Goal: Information Seeking & Learning: Check status

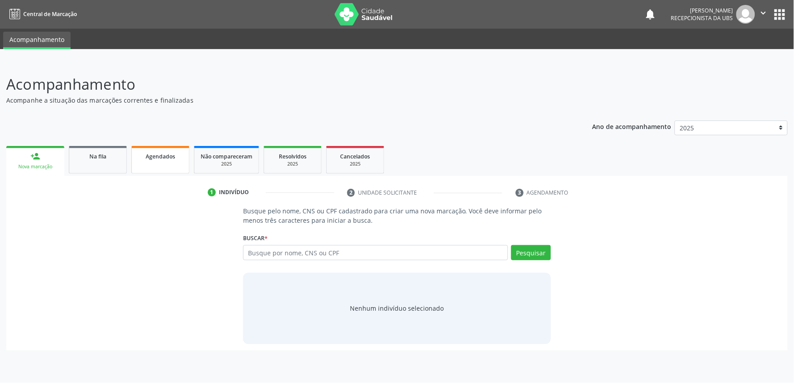
click at [171, 166] on link "Agendados" at bounding box center [160, 160] width 58 height 28
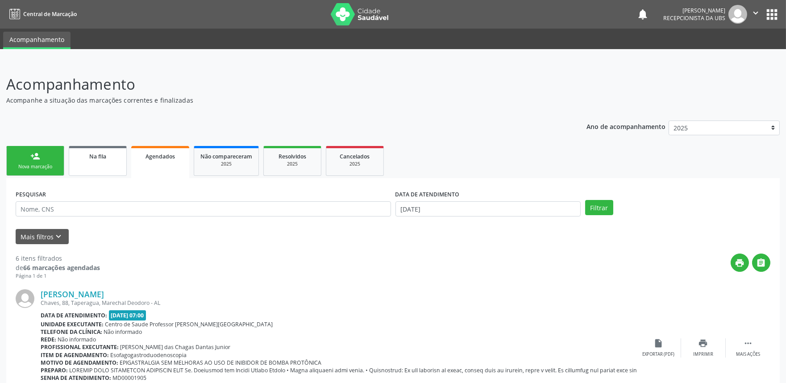
click at [121, 172] on link "Na fila" at bounding box center [98, 161] width 58 height 30
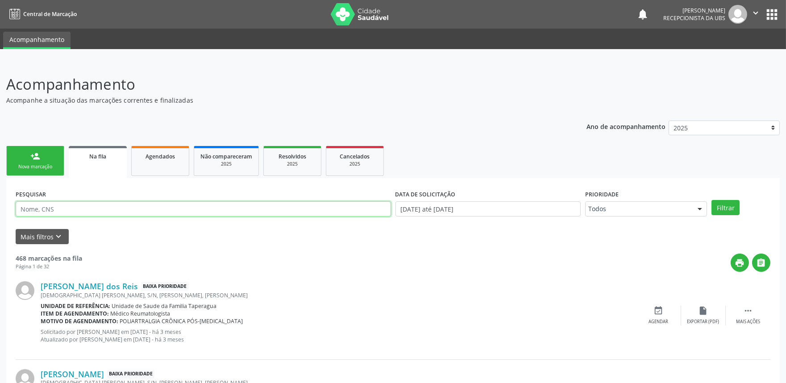
click at [125, 212] on input "text" at bounding box center [204, 208] width 376 height 15
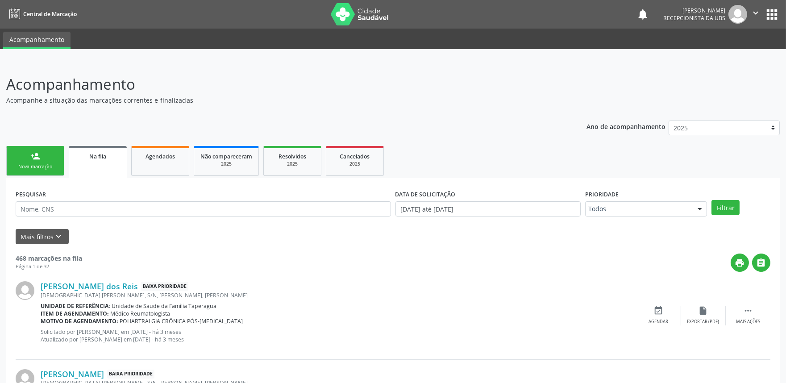
click at [344, 270] on div "print " at bounding box center [426, 263] width 689 height 18
click at [46, 240] on button "Mais filtros keyboard_arrow_down" at bounding box center [42, 237] width 53 height 16
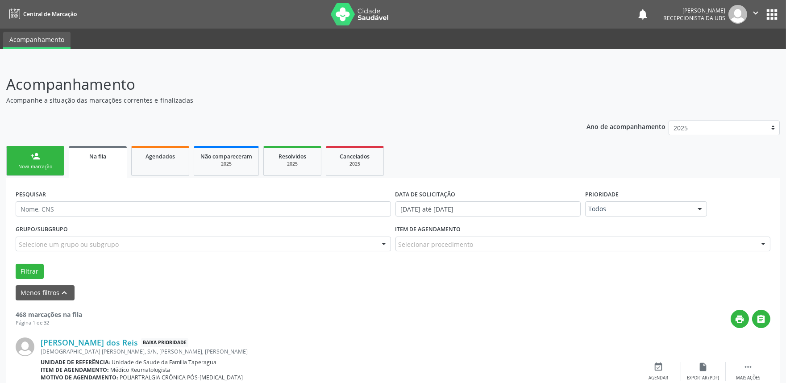
click at [492, 240] on div "Selecionar procedimento" at bounding box center [584, 244] width 376 height 15
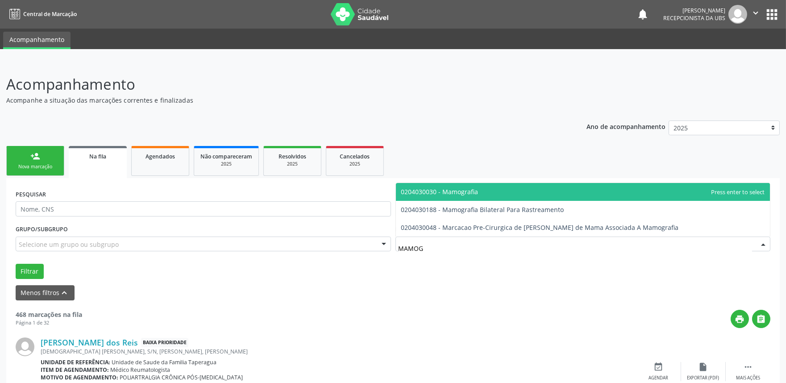
type input "MAMOGR"
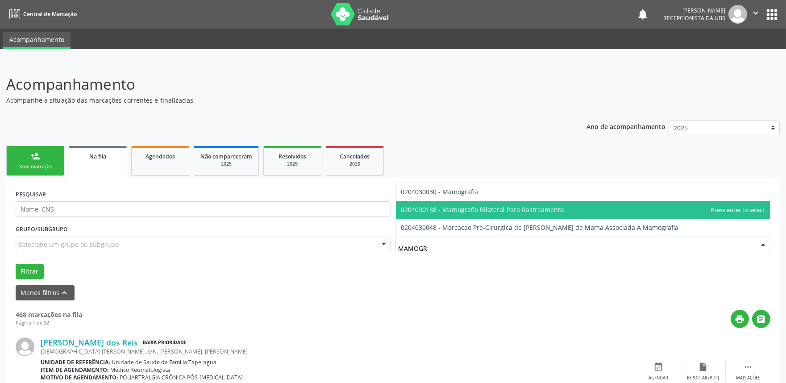
click at [497, 213] on span "0204030188 - Mamografia Bilateral Para Rastreamento" at bounding box center [482, 209] width 163 height 8
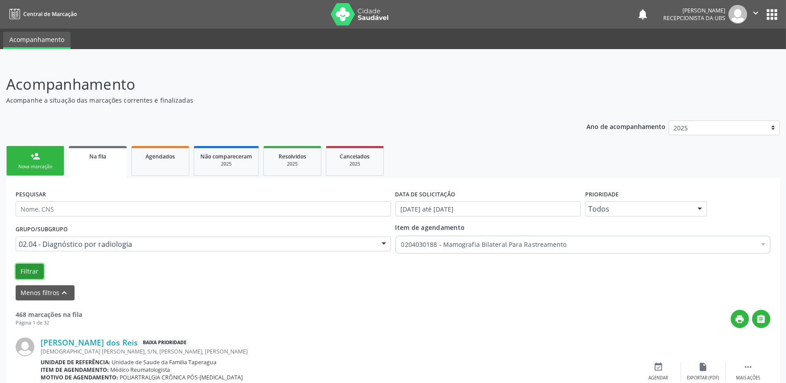
click at [24, 273] on button "Filtrar" at bounding box center [30, 271] width 28 height 15
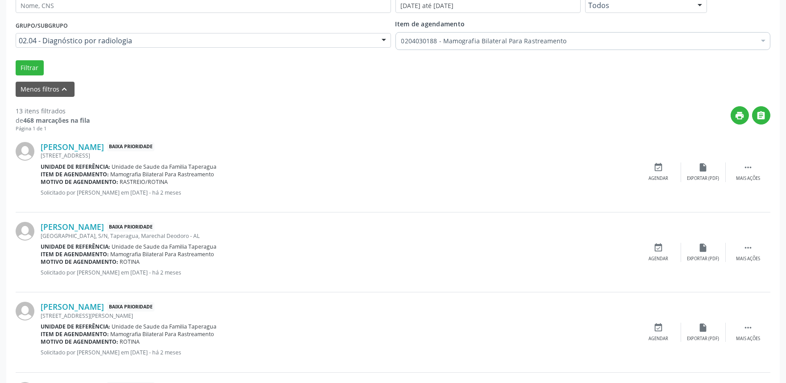
scroll to position [206, 0]
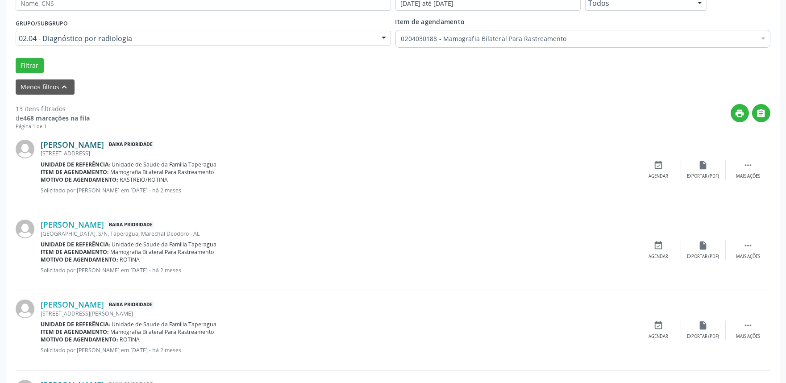
click at [104, 143] on link "[PERSON_NAME]" at bounding box center [72, 145] width 63 height 10
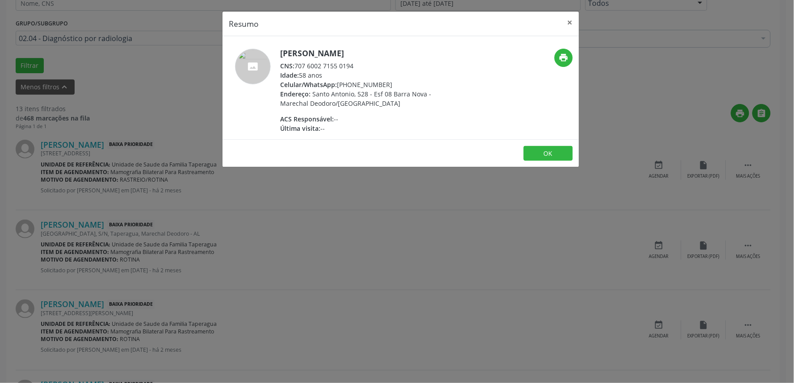
drag, startPoint x: 296, startPoint y: 65, endPoint x: 370, endPoint y: 67, distance: 74.2
click at [370, 67] on div "CNS: 707 6002 7155 0194" at bounding box center [367, 65] width 174 height 9
copy div "707 6002 7155 0194"
click at [380, 78] on div "Idade: 58 anos" at bounding box center [367, 75] width 174 height 9
drag, startPoint x: 280, startPoint y: 52, endPoint x: 419, endPoint y: 51, distance: 139.3
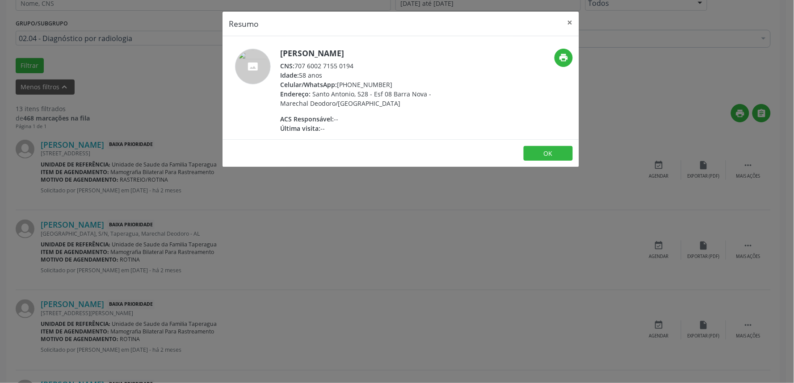
click at [419, 51] on h5 "[PERSON_NAME]" at bounding box center [367, 53] width 174 height 9
copy h5 "[PERSON_NAME]"
drag, startPoint x: 296, startPoint y: 63, endPoint x: 356, endPoint y: 65, distance: 60.3
click at [356, 65] on div "CNS: 707 6002 7155 0194" at bounding box center [367, 65] width 174 height 9
copy div "707 6002 7155 0194"
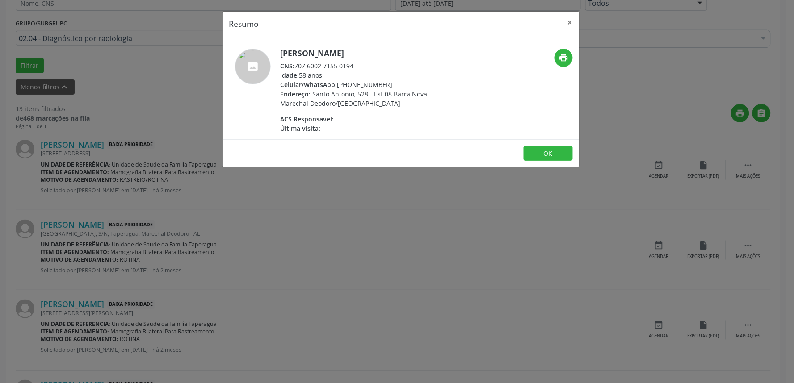
click at [158, 161] on div "Resumo × Maria Jose Pereira dos Santos CNS: 707 6002 7155 0194 Idade: 58 anos C…" at bounding box center [397, 191] width 794 height 383
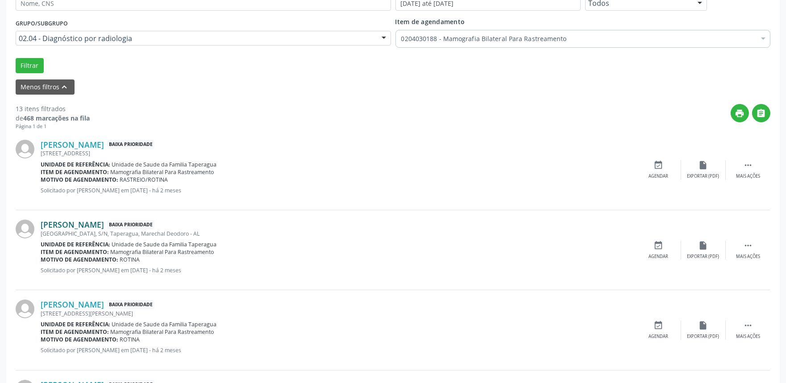
click at [104, 226] on link "Maria Ivone da Silva Alcantara" at bounding box center [72, 225] width 63 height 10
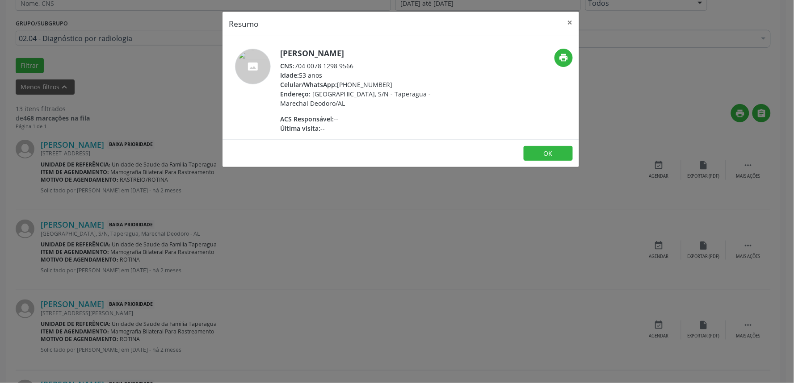
click at [280, 49] on h5 "Maria Ivone da Silva Alcantara" at bounding box center [367, 53] width 174 height 9
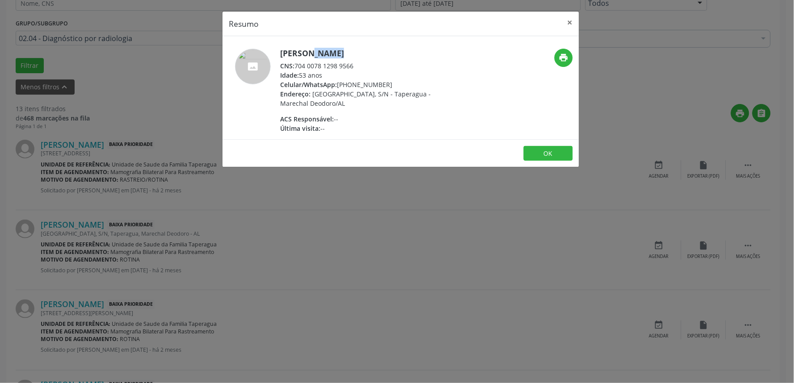
click at [280, 49] on h5 "Maria Ivone da Silva Alcantara" at bounding box center [367, 53] width 174 height 9
click at [293, 64] on span "CNS:" at bounding box center [287, 66] width 14 height 8
copy div "CNS: 704 0078 1298 9566"
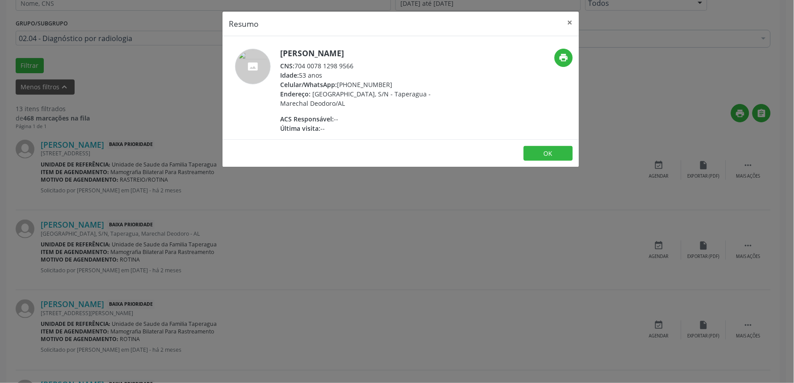
click at [94, 226] on div "Resumo × Maria Ivone da Silva Alcantara CNS: 704 0078 1298 9566 Idade: 53 anos …" at bounding box center [397, 191] width 794 height 383
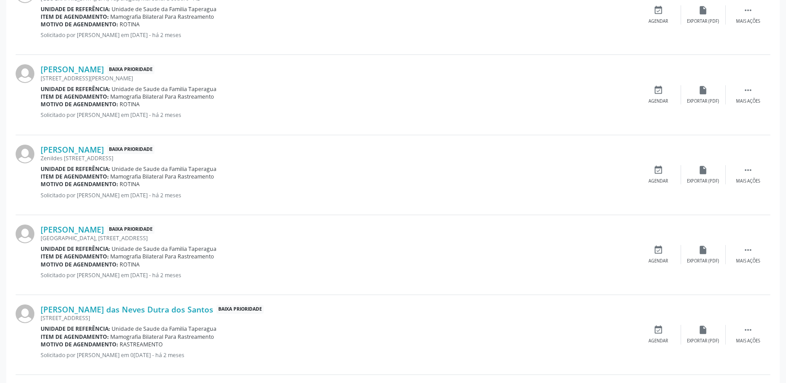
scroll to position [457, 0]
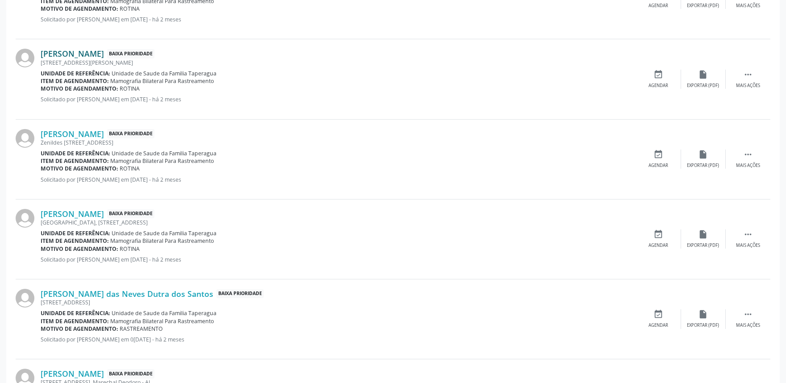
click at [104, 54] on link "Eronilda do Nascimento" at bounding box center [72, 54] width 63 height 10
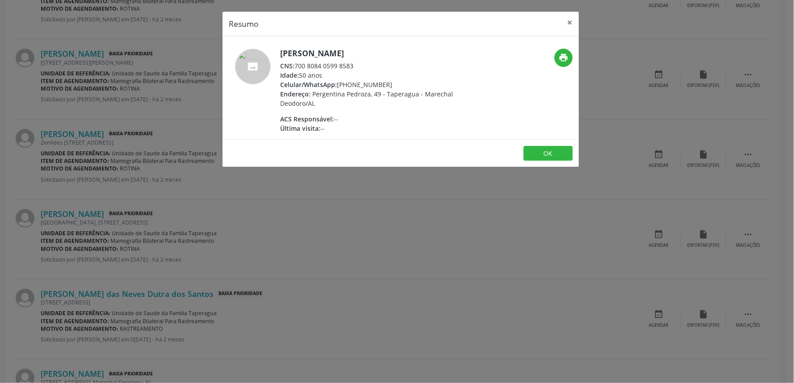
click at [284, 55] on h5 "Eronilda do Nascimento" at bounding box center [367, 53] width 174 height 9
click at [284, 54] on h5 "Eronilda do Nascimento" at bounding box center [367, 53] width 174 height 9
copy div "Eronilda do Nascimento"
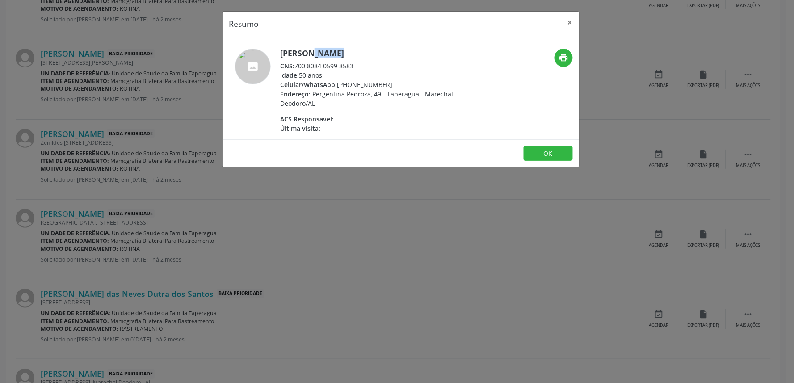
drag, startPoint x: 297, startPoint y: 63, endPoint x: 362, endPoint y: 63, distance: 65.6
click at [362, 63] on div "CNS: 700 8084 0599 8583" at bounding box center [367, 65] width 174 height 9
copy div "700 8084 0599 8583"
click at [166, 161] on div "Resumo × Eronilda do Nascimento CNS: 700 8084 0599 8583 Idade: 50 anos Celular/…" at bounding box center [397, 191] width 794 height 383
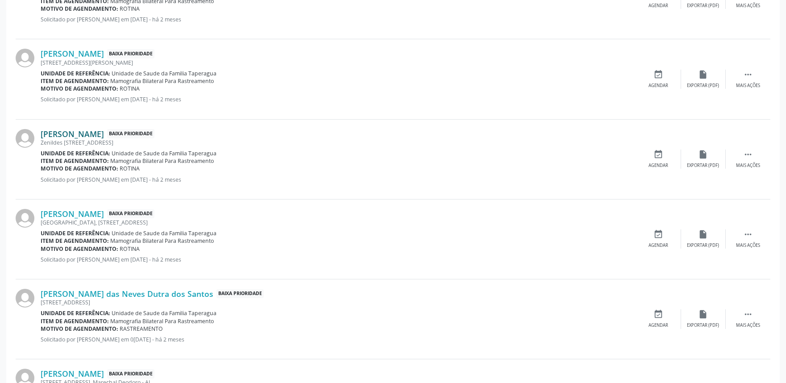
click at [104, 133] on link "Maria Aparecida da Silva" at bounding box center [72, 134] width 63 height 10
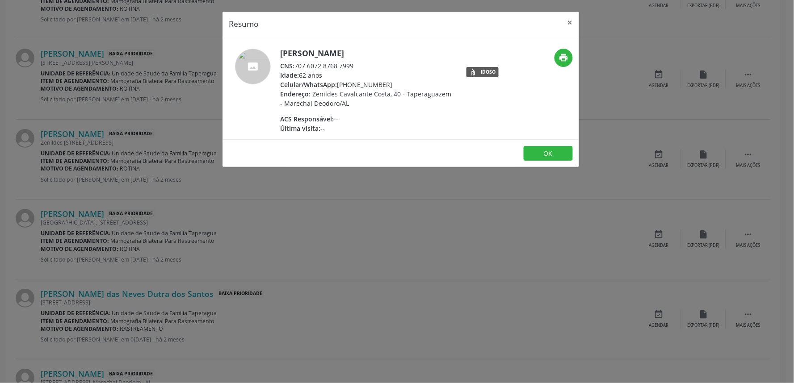
click at [311, 43] on div "Maria Aparecida da Silva CNS: 707 6072 8768 7999 Idade: 62 anos Celular/WhatsAp…" at bounding box center [400, 87] width 356 height 103
click at [312, 46] on div "Maria Aparecida da Silva CNS: 707 6072 8768 7999 Idade: 62 anos Celular/WhatsAp…" at bounding box center [400, 87] width 356 height 103
copy div "Maria Aparecida da Silva"
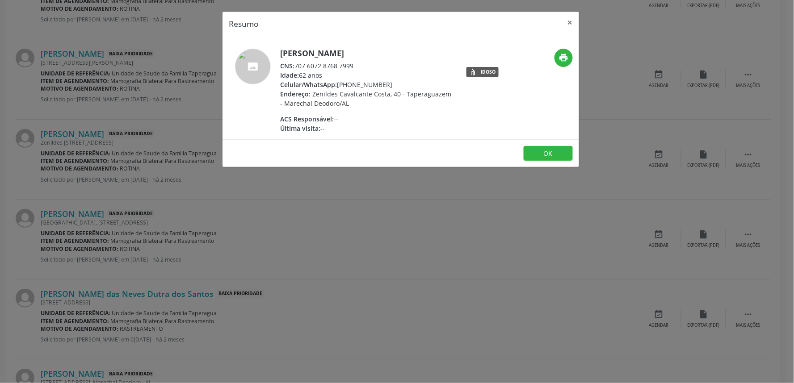
click at [136, 216] on div "Resumo × Maria Aparecida da Silva CNS: 707 6072 8768 7999 Idade: 62 anos Celula…" at bounding box center [397, 191] width 794 height 383
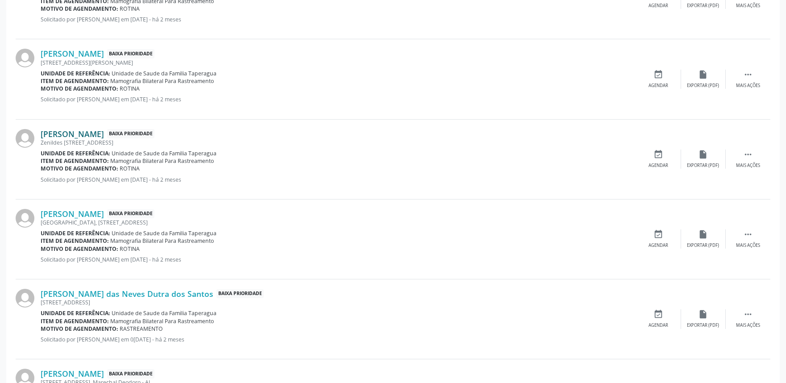
click at [104, 131] on link "Maria Aparecida da Silva" at bounding box center [72, 134] width 63 height 10
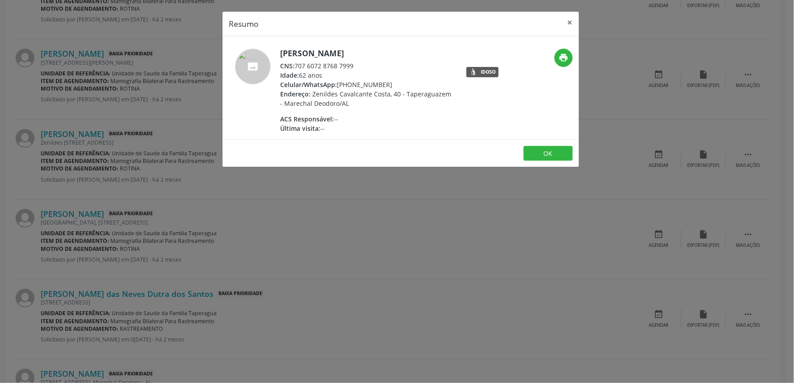
drag, startPoint x: 297, startPoint y: 61, endPoint x: 365, endPoint y: 68, distance: 68.7
click at [365, 68] on div "CNS: 707 6072 8768 7999" at bounding box center [367, 65] width 174 height 9
click at [124, 180] on div "Resumo × Maria Aparecida da Silva CNS: 707 6072 8768 7999 Idade: 62 anos Celula…" at bounding box center [397, 191] width 794 height 383
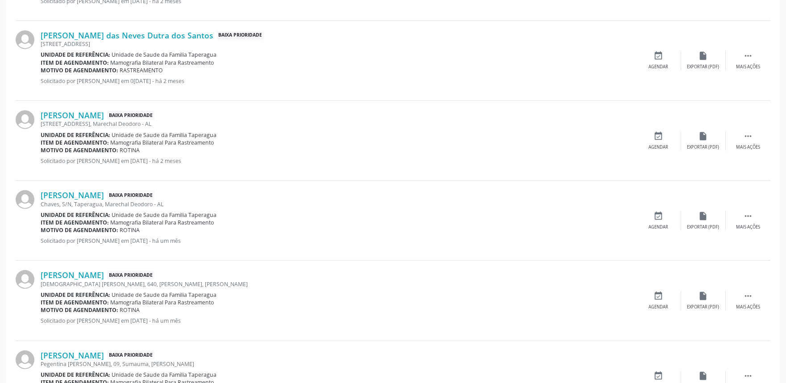
scroll to position [673, 0]
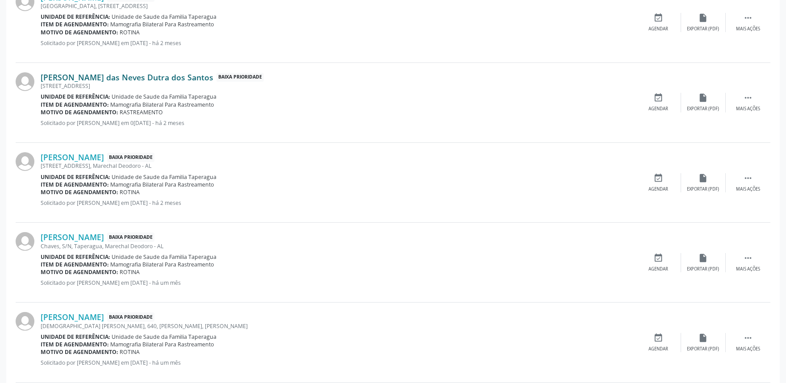
click at [139, 81] on link "Maria das Neves Dutra dos Santos" at bounding box center [127, 77] width 173 height 10
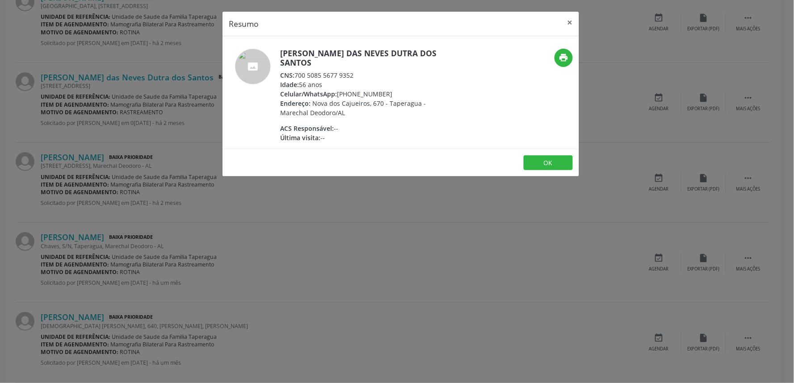
click at [302, 49] on h5 "Maria das Neves Dutra dos Santos" at bounding box center [367, 58] width 174 height 19
copy div "Maria das Neves Dutra dos Santos"
drag, startPoint x: 296, startPoint y: 63, endPoint x: 361, endPoint y: 63, distance: 64.8
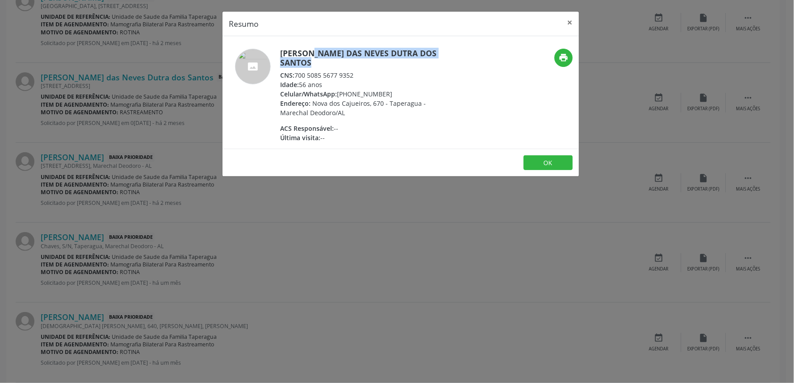
click at [361, 71] on div "CNS: 700 5085 5677 9352" at bounding box center [367, 75] width 174 height 9
drag, startPoint x: 296, startPoint y: 64, endPoint x: 357, endPoint y: 66, distance: 61.2
click at [357, 71] on div "CNS: 700 5085 5677 9352" at bounding box center [367, 75] width 174 height 9
copy div "700 5085 5677 9352"
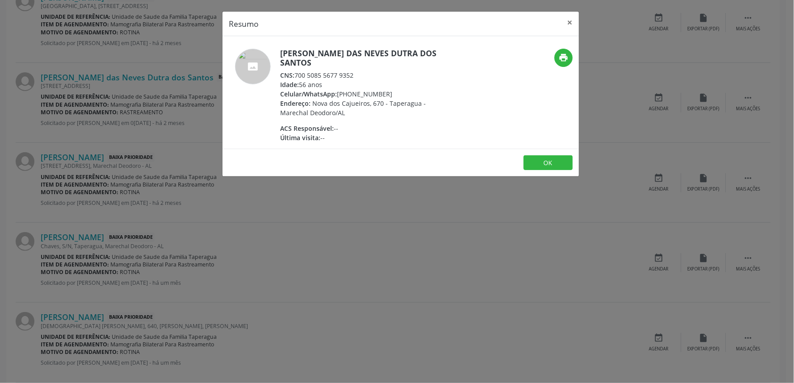
click at [145, 115] on div "Resumo × Maria das Neves Dutra dos Santos CNS: 700 5085 5677 9352 Idade: 56 ano…" at bounding box center [397, 191] width 794 height 383
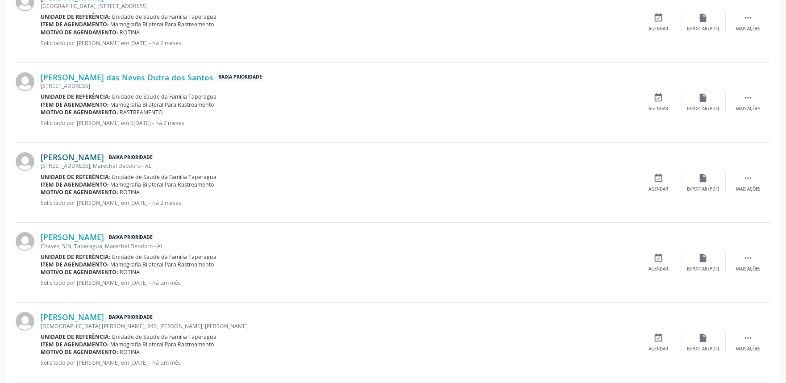
click at [104, 155] on link "Maria Aparecida dos Santos Lopes" at bounding box center [72, 157] width 63 height 10
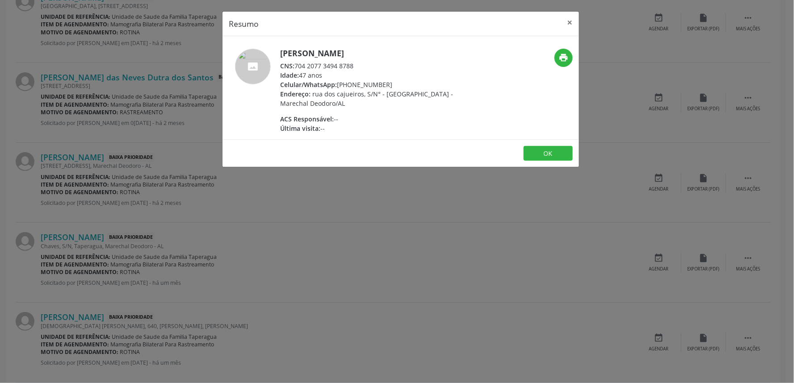
click at [234, 220] on div "Resumo × Maria Aparecida dos Santos Lopes CNS: 704 2077 3494 8788 Idade: 47 ano…" at bounding box center [397, 191] width 794 height 383
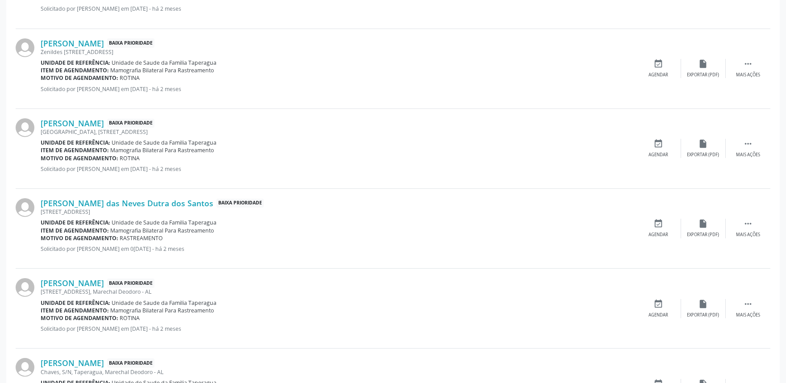
scroll to position [557, 0]
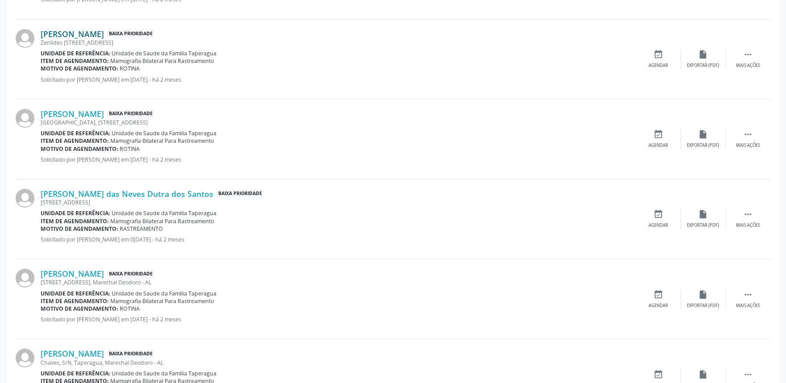
click at [78, 33] on link "Maria Aparecida da Silva" at bounding box center [72, 34] width 63 height 10
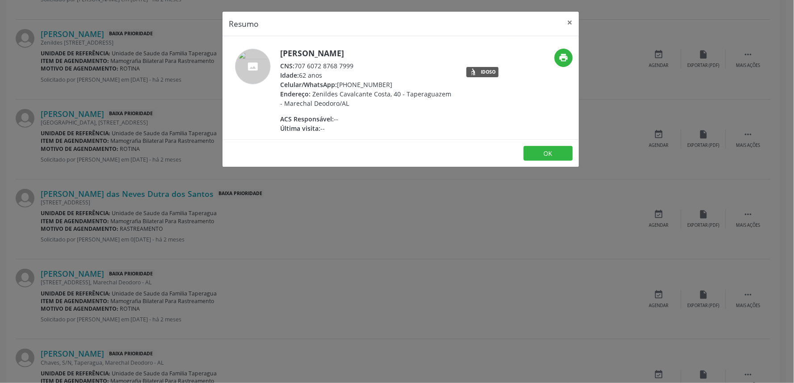
drag, startPoint x: 296, startPoint y: 66, endPoint x: 391, endPoint y: 65, distance: 94.7
click at [391, 65] on div "CNS: 707 6072 8768 7999" at bounding box center [367, 65] width 174 height 9
copy div "707 6072 8768 7999"
click at [171, 157] on div "Resumo × Maria Aparecida da Silva CNS: 707 6072 8768 7999 Idade: 62 anos Celula…" at bounding box center [397, 191] width 794 height 383
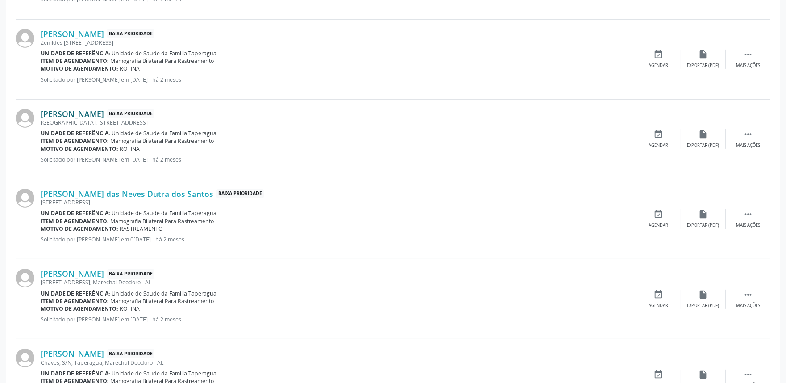
click at [95, 113] on link "María Alicelia dos Santos Martiliano" at bounding box center [72, 114] width 63 height 10
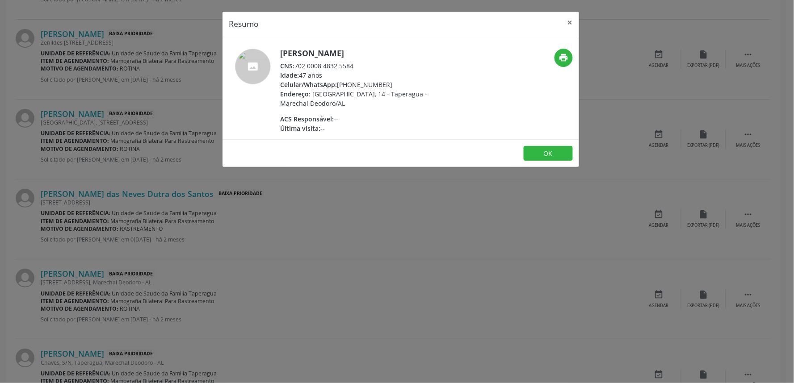
click at [292, 55] on h5 "María Alicelia dos Santos Martiliano" at bounding box center [367, 53] width 174 height 9
drag, startPoint x: 297, startPoint y: 63, endPoint x: 368, endPoint y: 68, distance: 70.4
click at [368, 68] on div "CNS: 702 0008 4832 5584" at bounding box center [367, 65] width 174 height 9
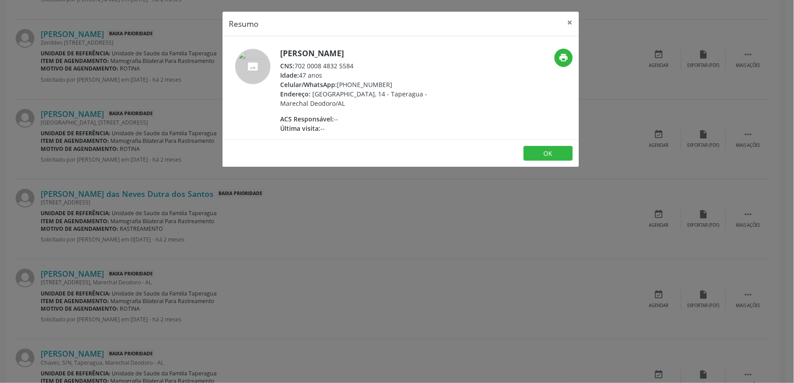
click at [294, 66] on span "CNS:" at bounding box center [287, 66] width 14 height 8
drag, startPoint x: 295, startPoint y: 66, endPoint x: 365, endPoint y: 65, distance: 70.1
click at [365, 65] on div "CNS: 702 0008 4832 5584" at bounding box center [367, 65] width 174 height 9
click at [177, 113] on div "Resumo × María Alicelia dos Santos Martiliano CNS: 702 0008 4832 5584 Idade: 47…" at bounding box center [397, 191] width 794 height 383
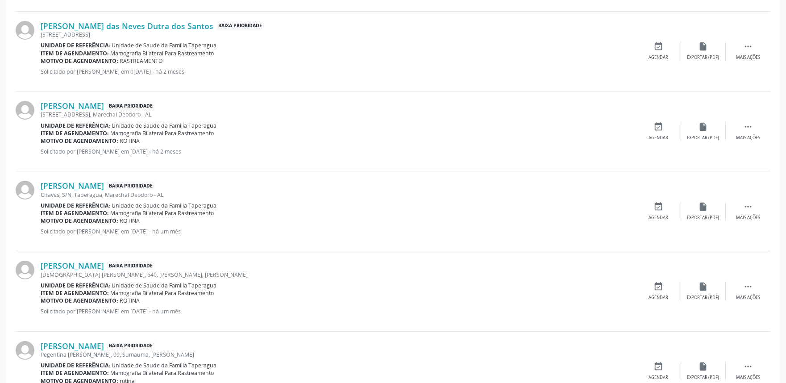
scroll to position [731, 0]
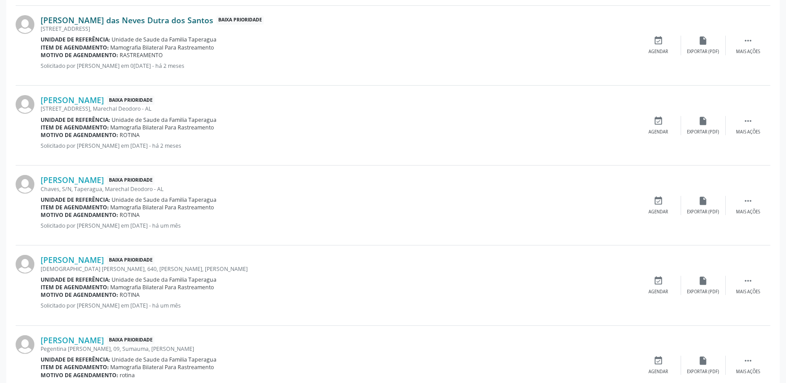
click at [149, 24] on link "Maria das Neves Dutra dos Santos" at bounding box center [127, 20] width 173 height 10
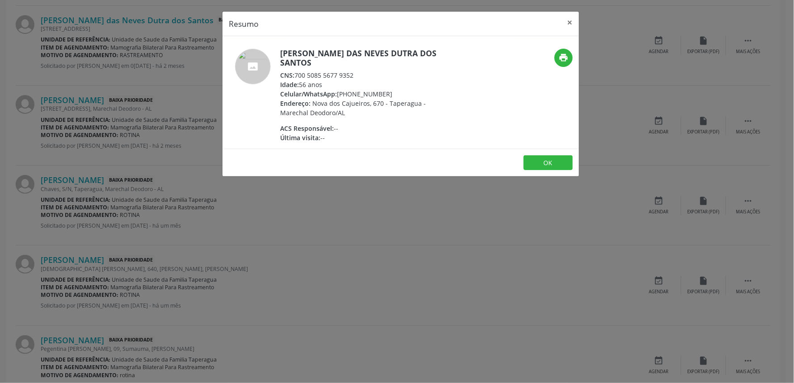
click at [305, 52] on h5 "Maria das Neves Dutra dos Santos" at bounding box center [367, 58] width 174 height 19
drag, startPoint x: 297, startPoint y: 64, endPoint x: 361, endPoint y: 63, distance: 64.3
click at [361, 71] on div "CNS: 700 5085 5677 9352" at bounding box center [367, 75] width 174 height 9
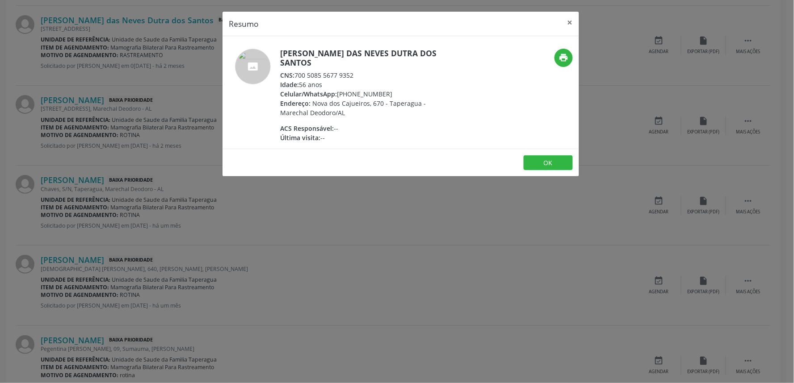
click at [188, 155] on div "Resumo × Maria das Neves Dutra dos Santos CNS: 700 5085 5677 9352 Idade: 56 ano…" at bounding box center [397, 191] width 794 height 383
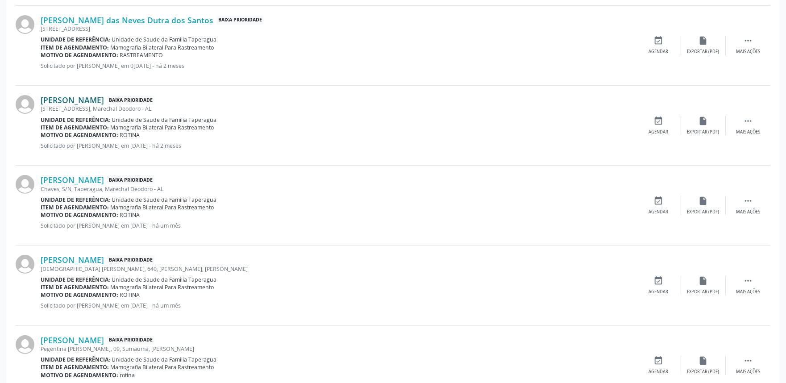
click at [104, 98] on link "Maria Aparecida dos Santos Lopes" at bounding box center [72, 100] width 63 height 10
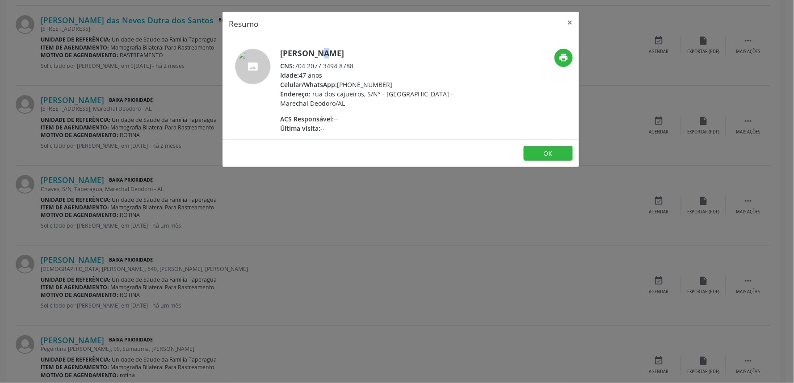
click at [296, 51] on h5 "Maria Aparecida dos Santos Lopes" at bounding box center [367, 53] width 174 height 9
drag, startPoint x: 295, startPoint y: 63, endPoint x: 358, endPoint y: 69, distance: 62.8
click at [358, 69] on div "CNS: 704 2077 3494 8788" at bounding box center [367, 65] width 174 height 9
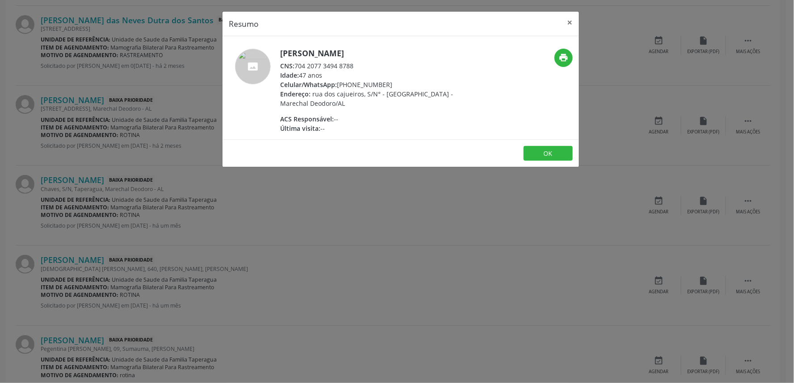
click at [165, 134] on div "Resumo × Maria Aparecida dos Santos Lopes CNS: 704 2077 3494 8788 Idade: 47 ano…" at bounding box center [397, 191] width 794 height 383
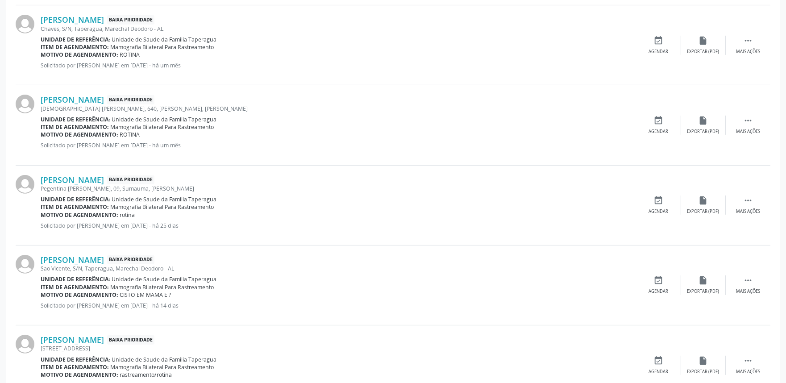
scroll to position [900, 0]
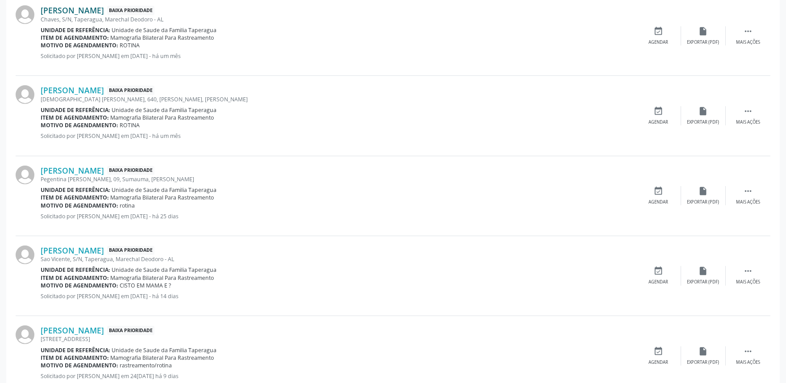
click at [104, 6] on link "Maria Jose Ferreira dos Santos" at bounding box center [72, 10] width 63 height 10
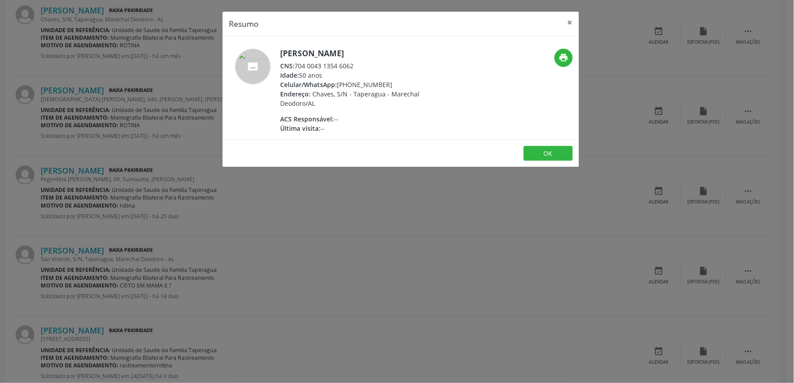
click at [295, 43] on div "Maria Jose Ferreira dos Santos CNS: 704 0043 1354 6062 Idade: 50 anos Celular/W…" at bounding box center [400, 87] width 356 height 103
click at [296, 47] on div "Maria Jose Ferreira dos Santos CNS: 704 0043 1354 6062 Idade: 50 anos Celular/W…" at bounding box center [400, 87] width 356 height 103
click at [297, 48] on div "Maria Jose Ferreira dos Santos CNS: 704 0043 1354 6062 Idade: 50 anos Celular/W…" at bounding box center [400, 87] width 356 height 103
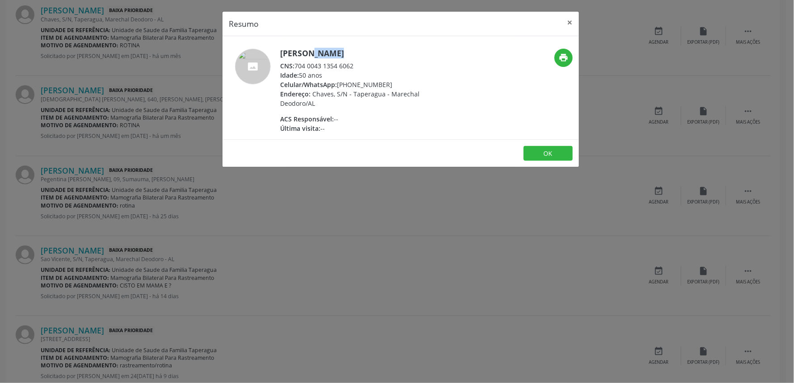
click at [297, 49] on h5 "Maria Jose Ferreira dos Santos" at bounding box center [367, 53] width 174 height 9
click at [337, 54] on h5 "Maria Jose Ferreira dos Santos" at bounding box center [367, 53] width 174 height 9
drag, startPoint x: 296, startPoint y: 65, endPoint x: 360, endPoint y: 66, distance: 63.9
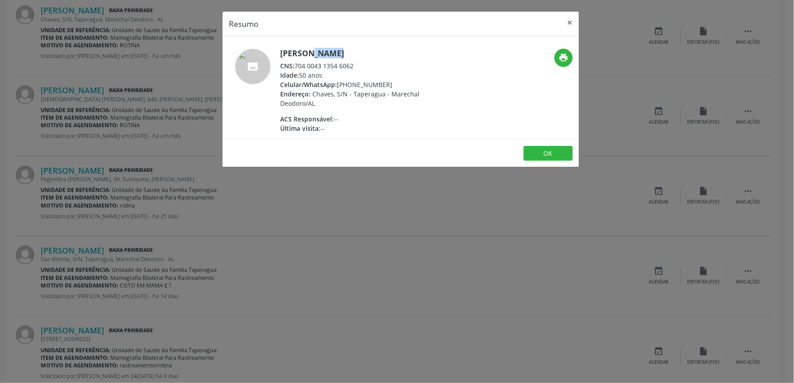
click at [360, 66] on div "CNS: 704 0043 1354 6062" at bounding box center [367, 65] width 174 height 9
click at [119, 88] on div "Resumo × Maria Jose Ferreira dos Santos CNS: 704 0043 1354 6062 Idade: 50 anos …" at bounding box center [397, 191] width 794 height 383
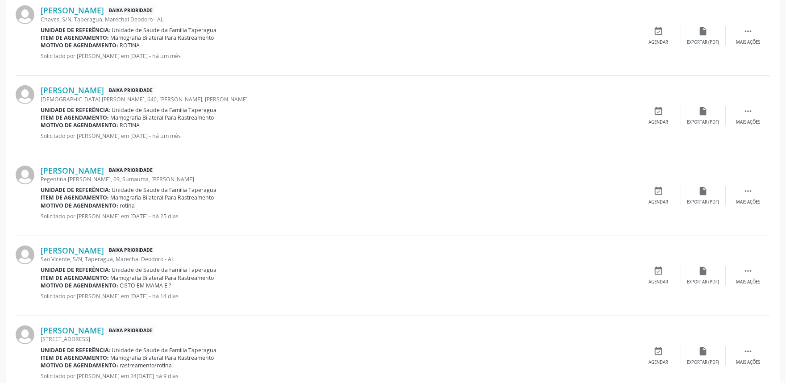
click at [104, 88] on link "Maria Rosendo de Almeida Santos" at bounding box center [72, 90] width 63 height 10
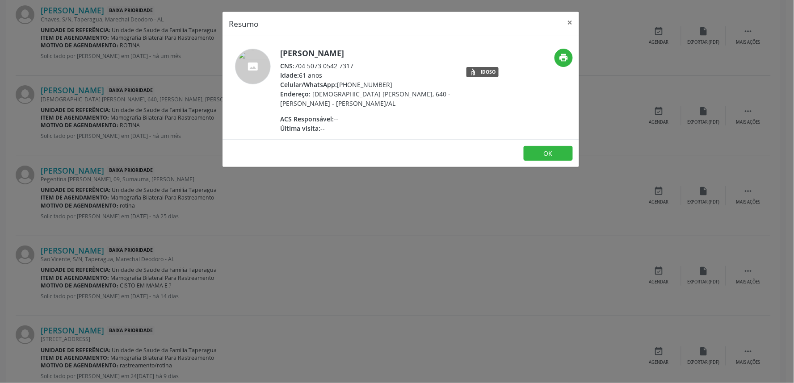
click at [293, 51] on h5 "Maria Rosendo de Almeida Santos" at bounding box center [367, 53] width 174 height 9
drag, startPoint x: 297, startPoint y: 66, endPoint x: 364, endPoint y: 67, distance: 66.6
click at [364, 67] on div "CNS: 704 5073 0542 7317" at bounding box center [367, 65] width 174 height 9
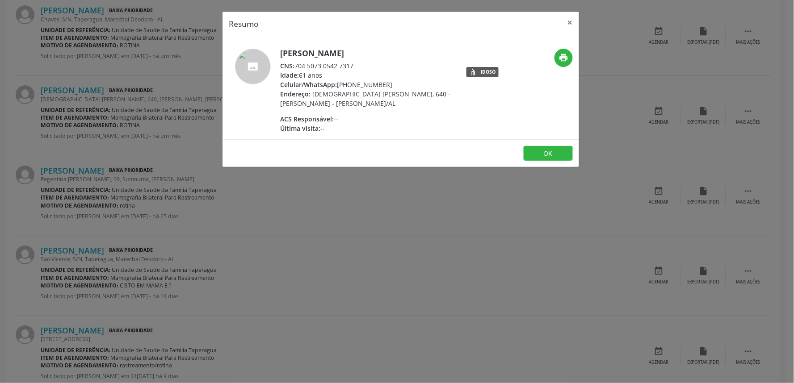
click at [156, 133] on div "Resumo × Maria Rosendo de Almeida Santos CNS: 704 5073 0542 7317 Idade: 61 anos…" at bounding box center [397, 191] width 794 height 383
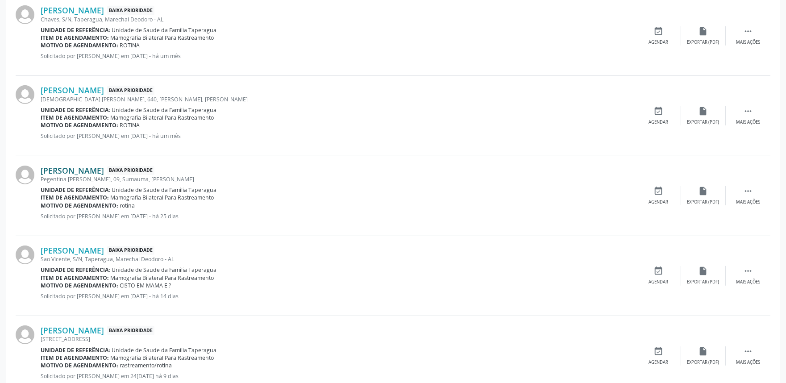
click at [96, 170] on link "Eliane Ataide de Lima" at bounding box center [72, 171] width 63 height 10
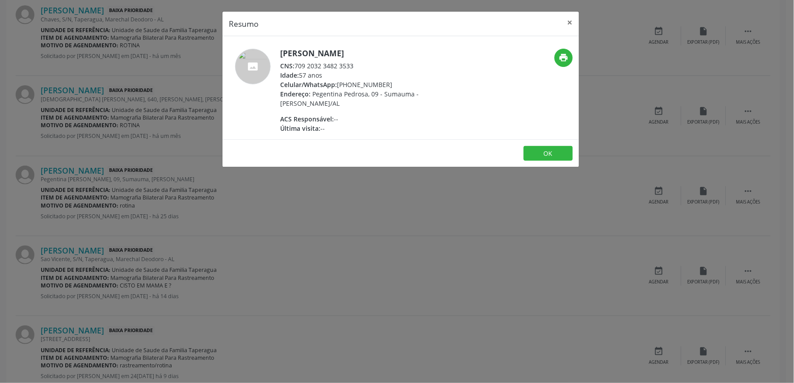
click at [285, 55] on h5 "Eliane Ataide de Lima" at bounding box center [367, 53] width 174 height 9
drag, startPoint x: 296, startPoint y: 67, endPoint x: 374, endPoint y: 68, distance: 77.7
click at [374, 68] on div "CNS: 709 2032 3482 3533" at bounding box center [367, 65] width 174 height 9
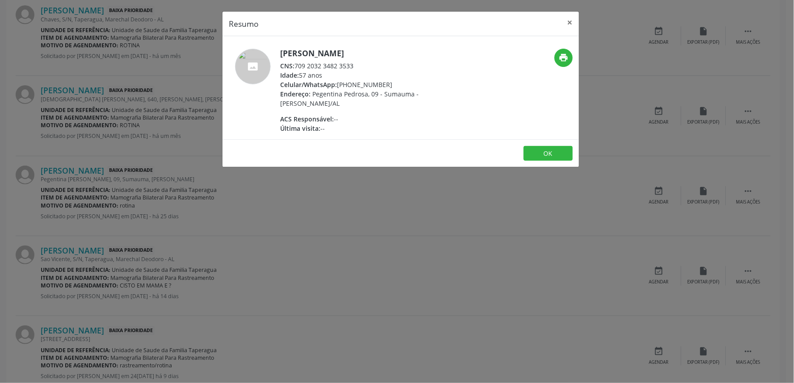
click at [143, 130] on div "Resumo × Eliane Ataide de Lima CNS: 709 2032 3482 3533 Idade: 57 anos Celular/W…" at bounding box center [397, 191] width 794 height 383
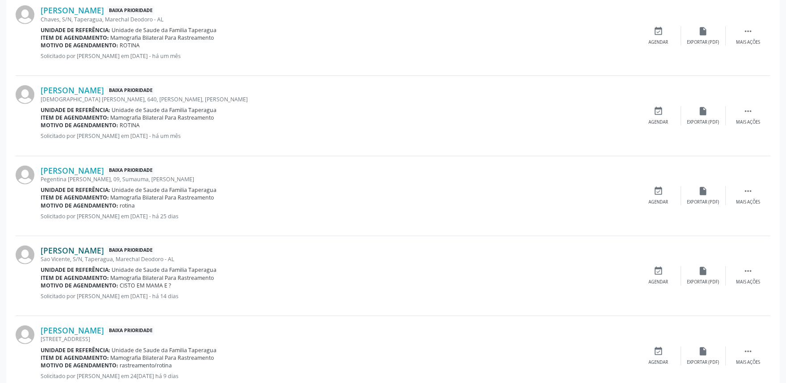
click at [79, 250] on link "Joana Josefa da Silva" at bounding box center [72, 251] width 63 height 10
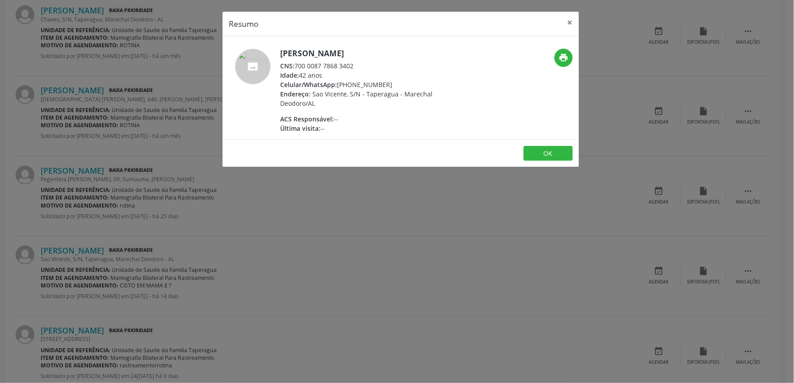
click at [284, 57] on h5 "Joana Josefa da Silva" at bounding box center [367, 53] width 174 height 9
click at [285, 57] on h5 "Joana Josefa da Silva" at bounding box center [367, 53] width 174 height 9
drag, startPoint x: 297, startPoint y: 65, endPoint x: 372, endPoint y: 62, distance: 75.5
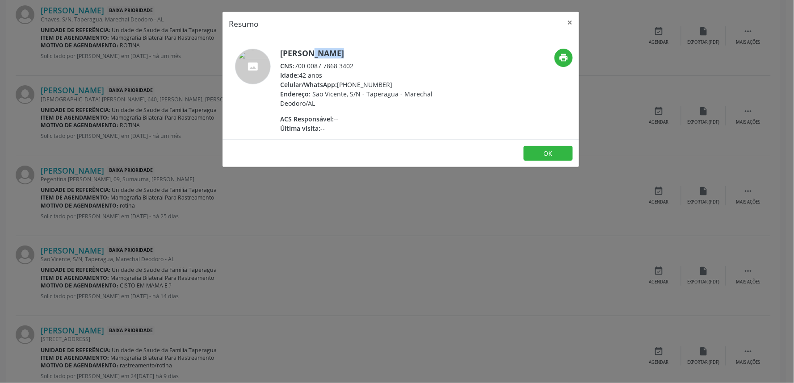
click at [372, 62] on div "CNS: 700 0087 7868 3402" at bounding box center [367, 65] width 174 height 9
click at [362, 230] on div "Resumo × Joana Josefa da Silva CNS: 700 0087 7868 3402 Idade: 42 anos Celular/W…" at bounding box center [397, 191] width 794 height 383
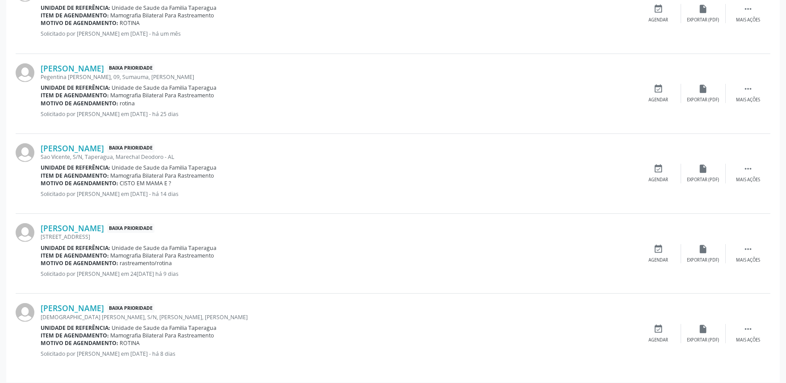
scroll to position [1008, 0]
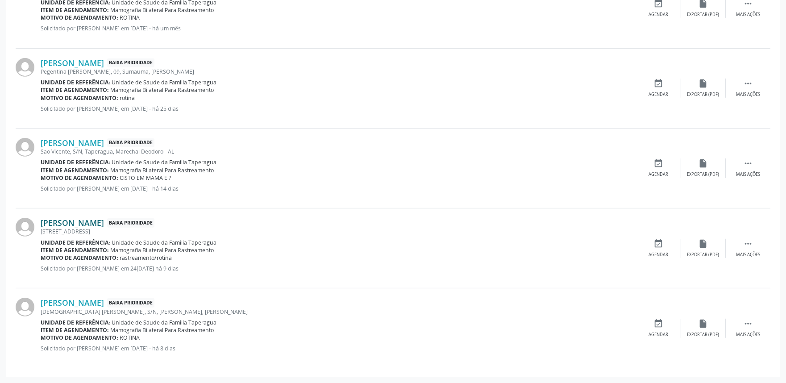
click at [87, 221] on link "Maria Severina dos Santos Silva" at bounding box center [72, 223] width 63 height 10
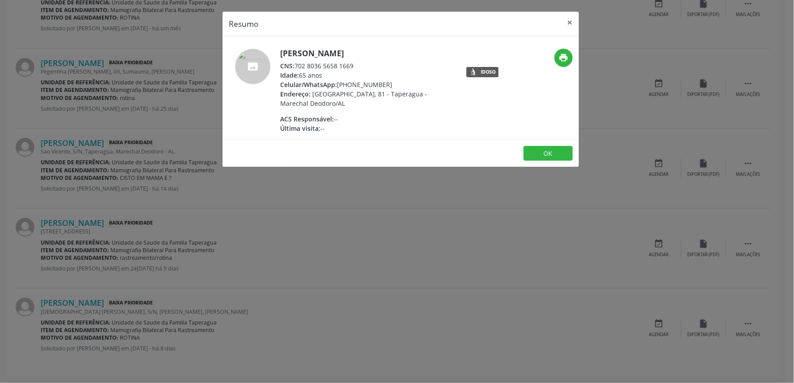
click at [306, 52] on h5 "Maria Severina dos Santos Silva" at bounding box center [367, 53] width 174 height 9
drag, startPoint x: 295, startPoint y: 66, endPoint x: 376, endPoint y: 65, distance: 81.7
click at [376, 65] on div "CNS: 702 8036 5658 1669" at bounding box center [367, 65] width 174 height 9
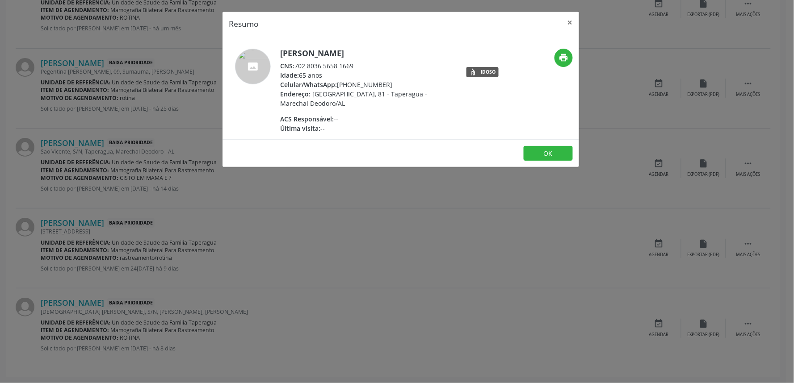
click at [157, 250] on div "Resumo × Maria Severina dos Santos Silva CNS: 702 8036 5658 1669 Idade: 65 anos…" at bounding box center [397, 191] width 794 height 383
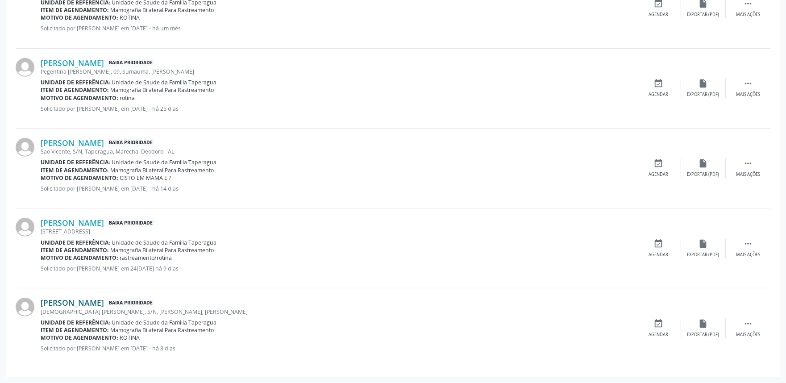
click at [104, 305] on link "Anerice Rosa de Oliveira Moura" at bounding box center [72, 303] width 63 height 10
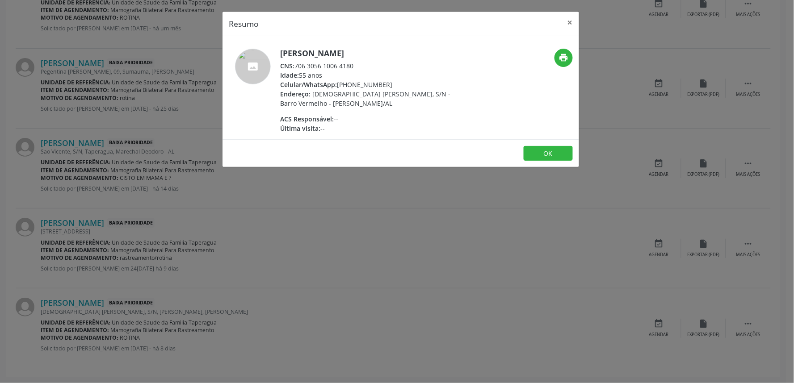
click at [283, 50] on h5 "Anerice Rosa de Oliveira Moura" at bounding box center [367, 53] width 174 height 9
drag, startPoint x: 296, startPoint y: 63, endPoint x: 354, endPoint y: 64, distance: 57.6
click at [354, 64] on div "CNS: 706 3056 1006 4180" at bounding box center [367, 65] width 174 height 9
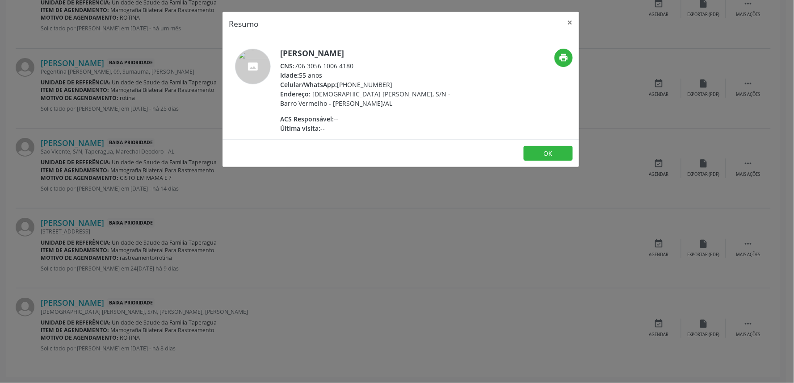
click at [336, 347] on div "Resumo × Anerice Rosa de Oliveira Moura CNS: 706 3056 1006 4180 Idade: 55 anos …" at bounding box center [397, 191] width 794 height 383
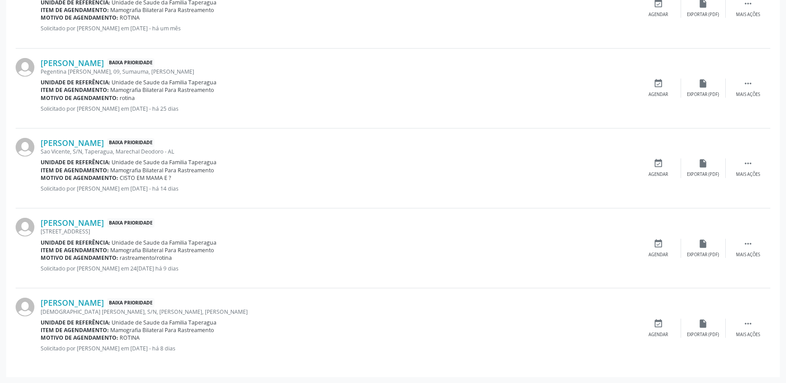
scroll to position [0, 0]
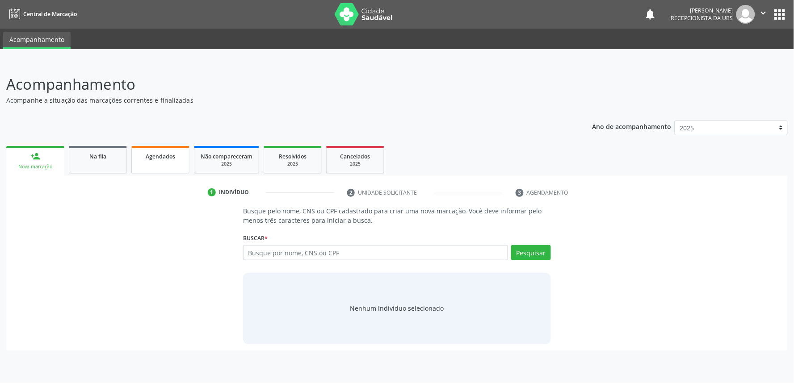
click at [170, 170] on link "Agendados" at bounding box center [160, 160] width 58 height 28
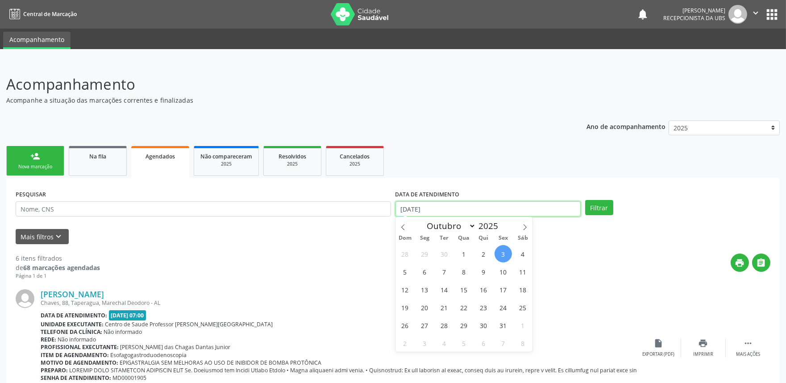
click at [517, 214] on input "[DATE]" at bounding box center [488, 208] width 185 height 15
click at [464, 249] on span "1" at bounding box center [464, 253] width 17 height 17
type input "01/10/2025"
click at [525, 223] on span at bounding box center [525, 224] width 15 height 15
select select "10"
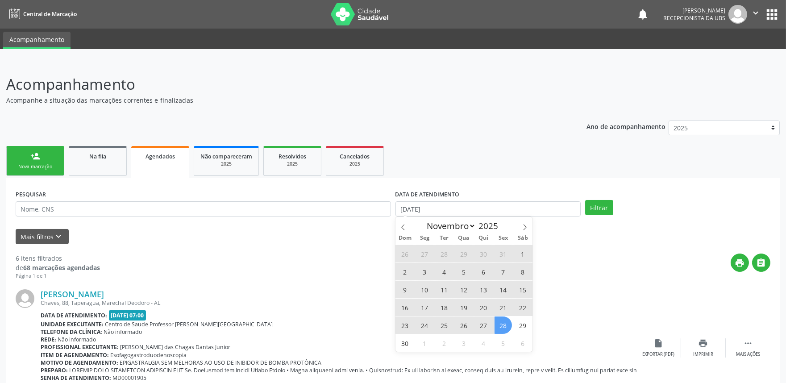
click at [509, 321] on span "28" at bounding box center [503, 325] width 17 height 17
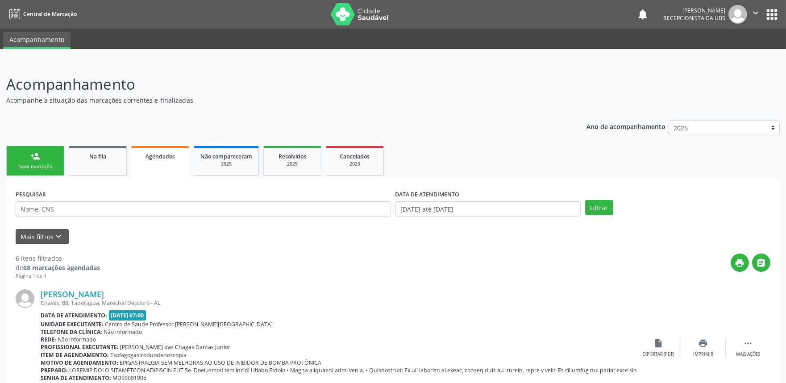
click at [604, 198] on div "PESQUISAR DATA DE ATENDIMENTO 01/10/2025 até 28/11/2025 Filtrar" at bounding box center [393, 205] width 760 height 35
click at [603, 203] on button "Filtrar" at bounding box center [599, 207] width 28 height 15
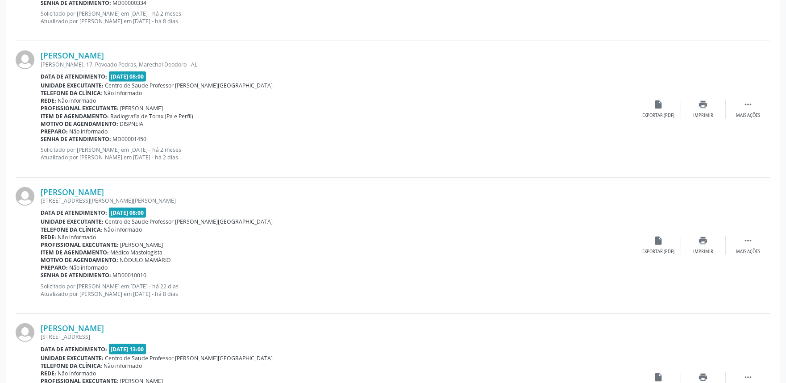
scroll to position [959, 0]
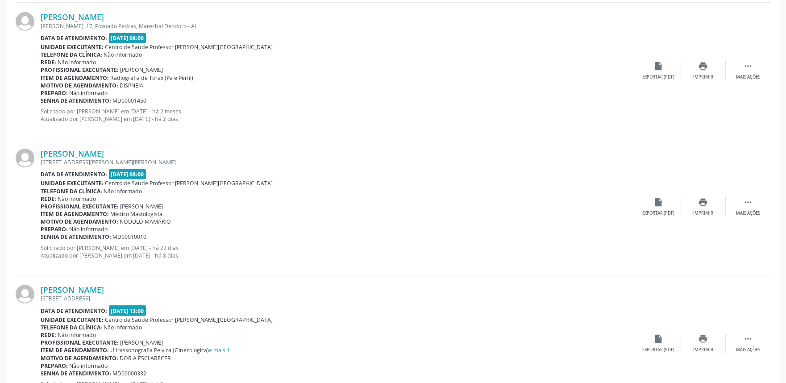
drag, startPoint x: 779, startPoint y: 218, endPoint x: 779, endPoint y: 228, distance: 10.3
click at [779, 228] on div "PESQUISAR DATA DE ATENDIMENTO 01/10/2025 até 28/11/2025 Filtrar UNIDADE EXECUTA…" at bounding box center [393, 310] width 774 height 2182
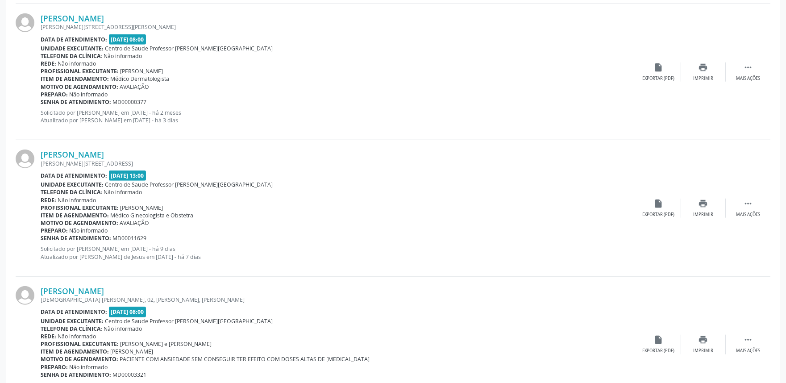
scroll to position [1983, 0]
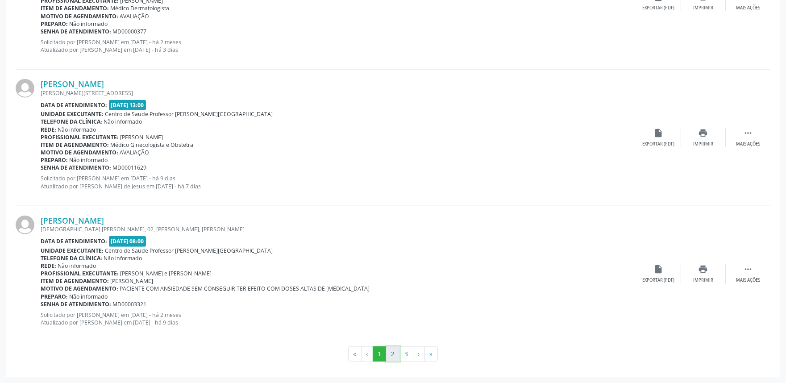
click at [390, 353] on button "2" at bounding box center [393, 354] width 14 height 15
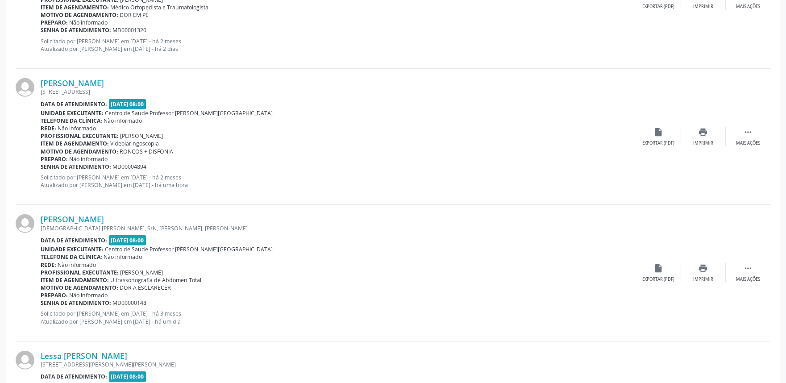
scroll to position [1852, 0]
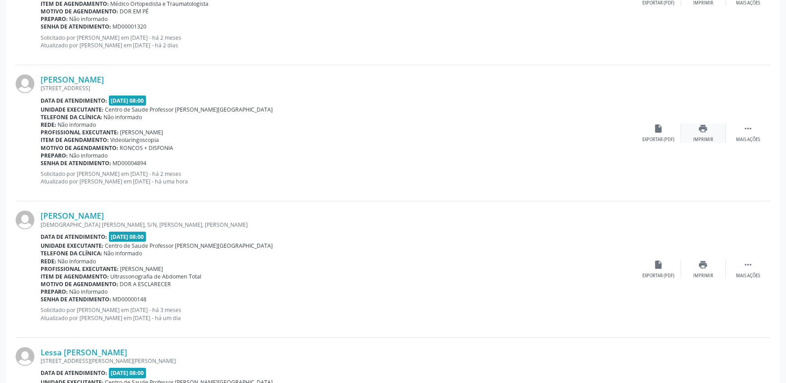
click at [706, 131] on icon "print" at bounding box center [704, 129] width 10 height 10
click at [104, 77] on link "Daniela Maragy Alves Galvao" at bounding box center [72, 80] width 63 height 10
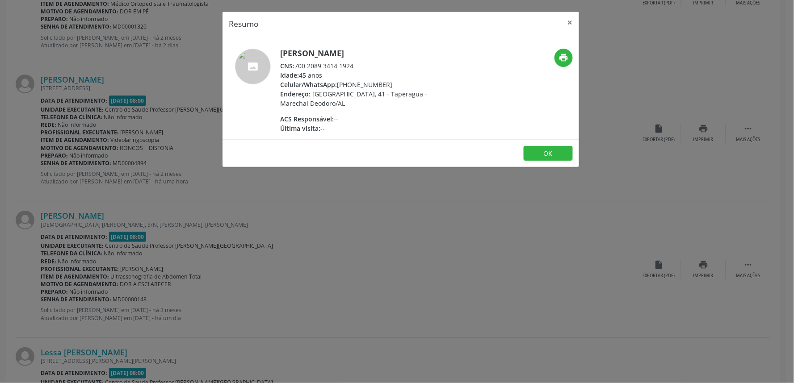
drag, startPoint x: 296, startPoint y: 66, endPoint x: 360, endPoint y: 66, distance: 63.9
click at [360, 66] on div "CNS: 700 2089 3414 1924" at bounding box center [367, 65] width 174 height 9
copy div "700 2089 3414 1924"
click at [179, 209] on div "Resumo × Daniela Maragy Alves Galvao CNS: 700 2089 3414 1924 Idade: 45 anos Cel…" at bounding box center [397, 191] width 794 height 383
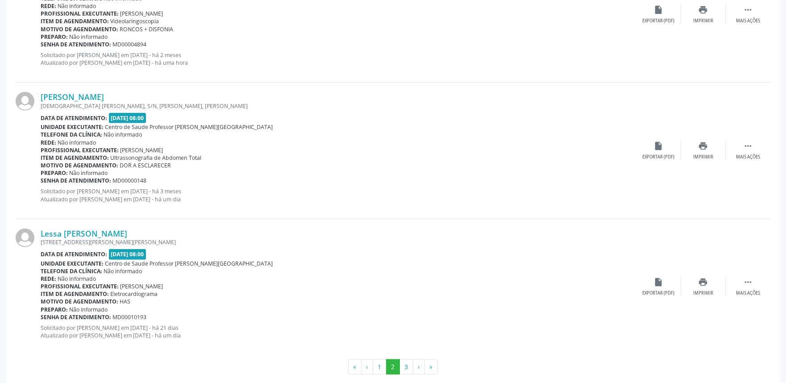
scroll to position [1983, 0]
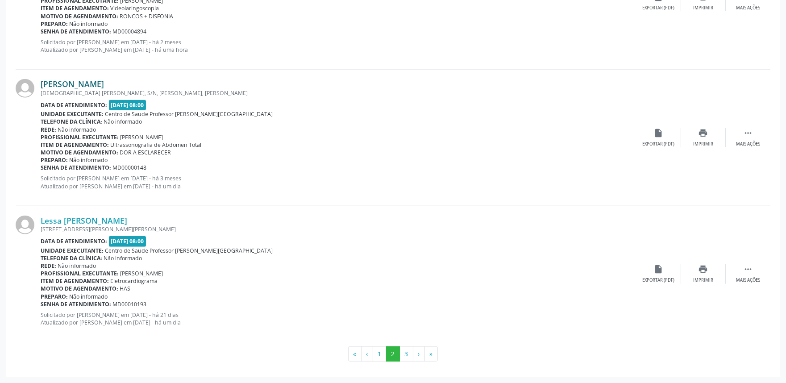
click at [76, 82] on link "[PERSON_NAME]" at bounding box center [72, 84] width 63 height 10
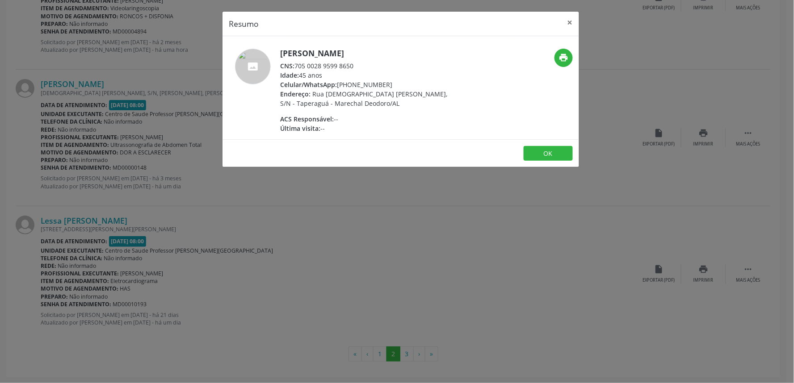
drag, startPoint x: 295, startPoint y: 64, endPoint x: 367, endPoint y: 63, distance: 71.5
click at [367, 63] on div "CNS: 705 0028 9599 8650" at bounding box center [367, 65] width 174 height 9
copy div "705 0028 9599 8650"
click at [432, 228] on div "Resumo × Josima da Silva CNS: 705 0028 9599 8650 Idade: 45 anos Celular/WhatsAp…" at bounding box center [397, 191] width 794 height 383
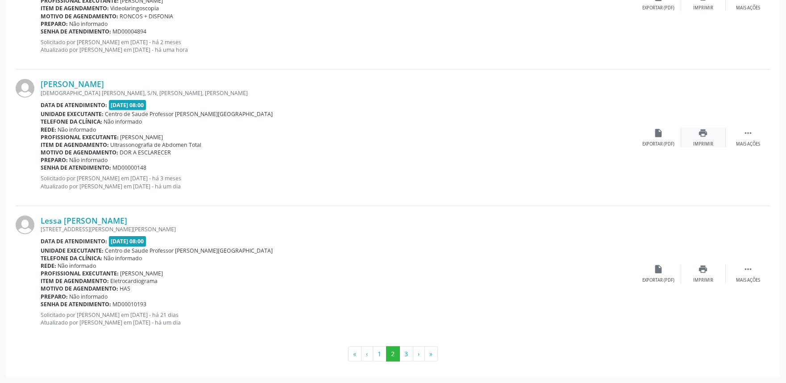
click at [697, 134] on div "print Imprimir" at bounding box center [703, 137] width 45 height 19
click at [399, 353] on button "2" at bounding box center [393, 354] width 14 height 15
click at [403, 353] on button "3" at bounding box center [407, 354] width 14 height 15
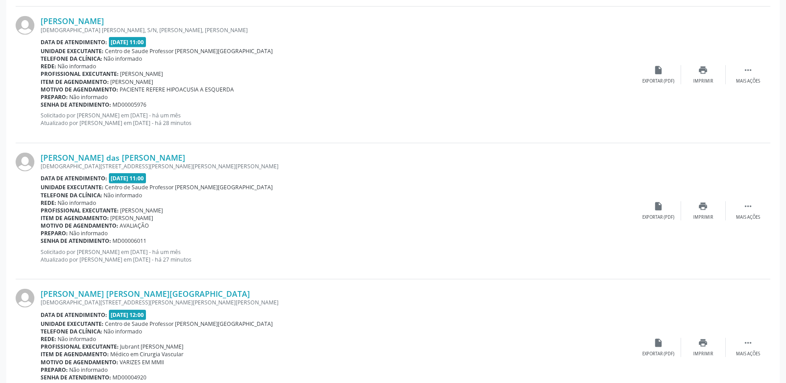
scroll to position [1653, 0]
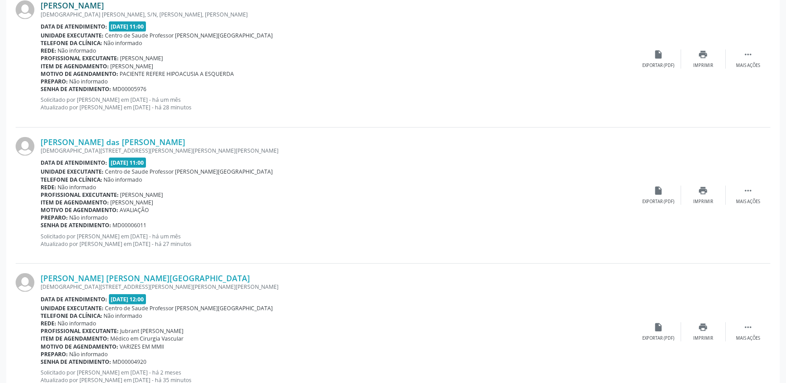
click at [103, 6] on link "Jose Amaro dos Santos" at bounding box center [72, 5] width 63 height 10
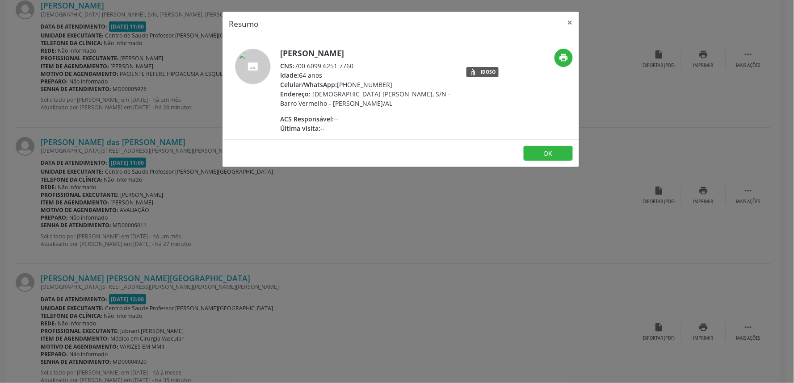
drag, startPoint x: 296, startPoint y: 65, endPoint x: 364, endPoint y: 66, distance: 67.4
click at [364, 66] on div "CNS: 700 6099 6251 7760" at bounding box center [367, 65] width 174 height 9
copy div "700 6099 6251 7760"
click at [451, 207] on div "Resumo × Jose Amaro dos Santos CNS: 700 6099 6251 7760 Idade: 64 anos Celular/W…" at bounding box center [397, 191] width 794 height 383
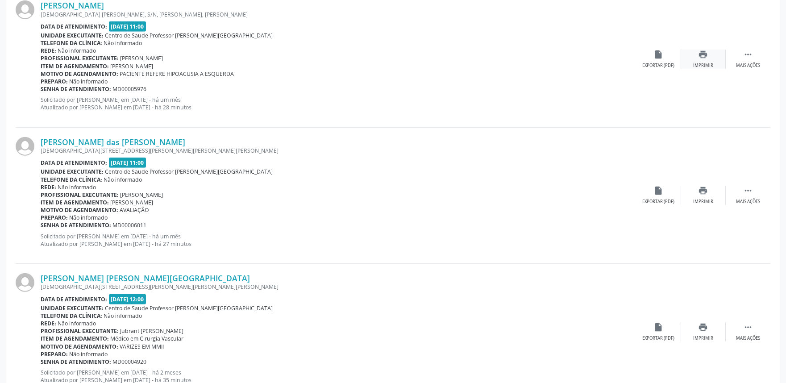
click at [704, 64] on div "Imprimir" at bounding box center [704, 66] width 20 height 6
click at [96, 142] on link "Maria das Neves da Silva" at bounding box center [113, 142] width 145 height 10
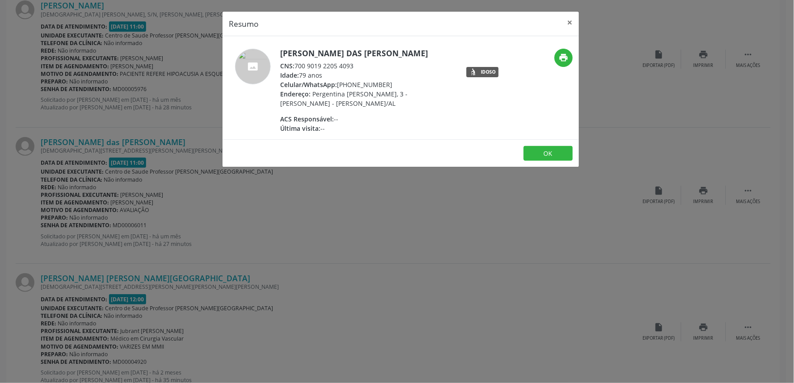
drag, startPoint x: 296, startPoint y: 65, endPoint x: 360, endPoint y: 68, distance: 64.0
click at [360, 68] on div "CNS: 700 9019 2205 4093" at bounding box center [367, 65] width 174 height 9
copy div "700 9019 2205 4093"
click at [578, 279] on div "Resumo × Maria das Neves da Silva CNS: 700 9019 2205 4093 Idade: 79 anos Celula…" at bounding box center [397, 191] width 794 height 383
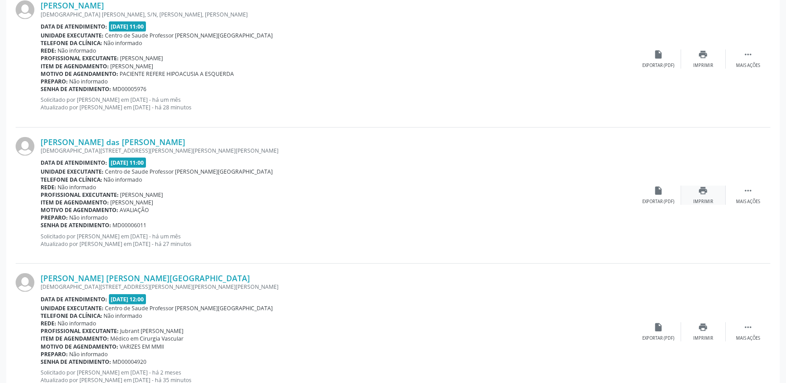
click at [700, 203] on div "Imprimir" at bounding box center [704, 202] width 20 height 6
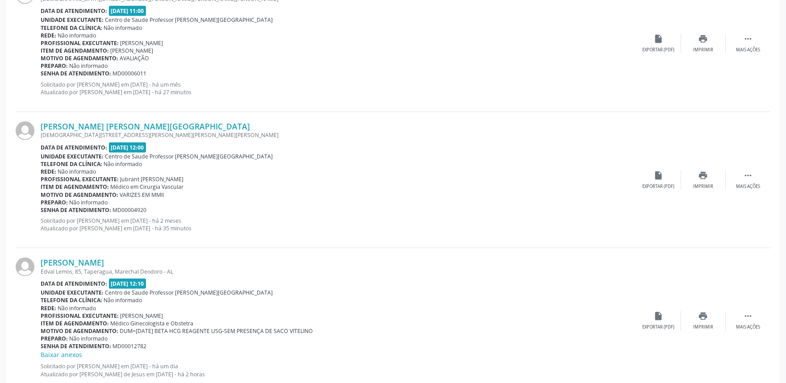
scroll to position [1856, 0]
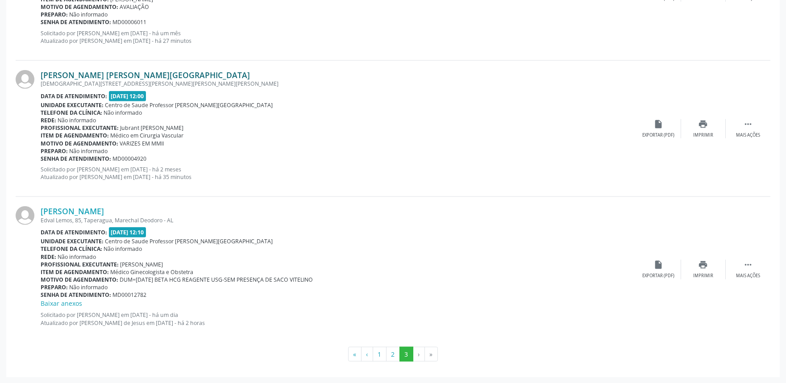
click at [83, 72] on link "Maria Aparecida Ataide de Lima" at bounding box center [145, 75] width 209 height 10
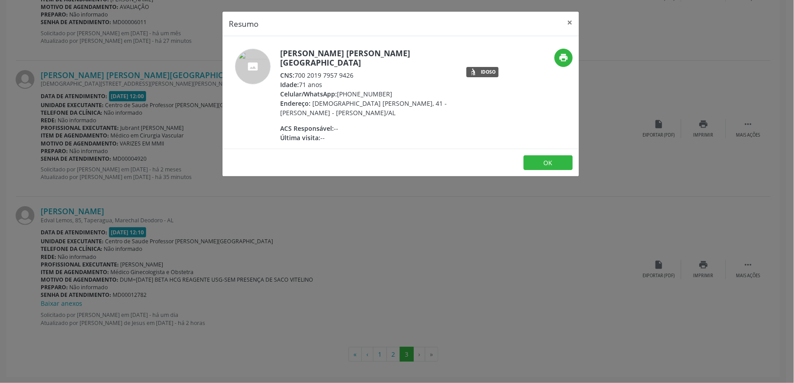
drag, startPoint x: 296, startPoint y: 63, endPoint x: 355, endPoint y: 64, distance: 59.0
click at [355, 71] on div "CNS: 700 2019 7957 9426" at bounding box center [367, 75] width 174 height 9
copy div "700 2019 7957 9426"
click at [561, 215] on div "Resumo × Maria Aparecida Ataide de Lima CNS: 700 2019 7957 9426 Idade: 71 anos …" at bounding box center [397, 191] width 794 height 383
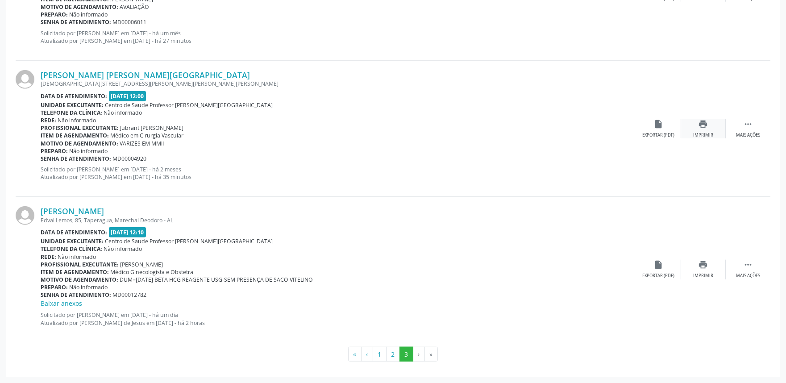
click at [705, 132] on div "Imprimir" at bounding box center [704, 135] width 20 height 6
click at [96, 212] on link "Deisy Silva dos Santos" at bounding box center [72, 211] width 63 height 10
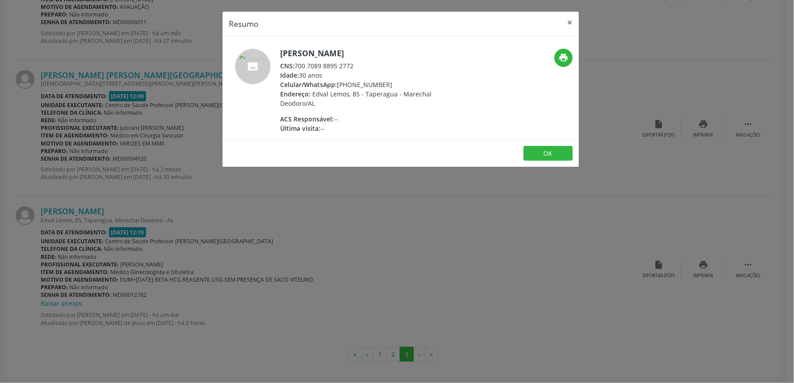
drag, startPoint x: 296, startPoint y: 64, endPoint x: 366, endPoint y: 66, distance: 70.6
click at [366, 66] on div "CNS: 700 7089 8895 2772" at bounding box center [367, 65] width 174 height 9
copy div "700 7089 8895 2772"
click at [563, 228] on div "Resumo × Deisy Silva dos Santos CNS: 700 7089 8895 2772 Idade: 30 anos Celular/…" at bounding box center [397, 191] width 794 height 383
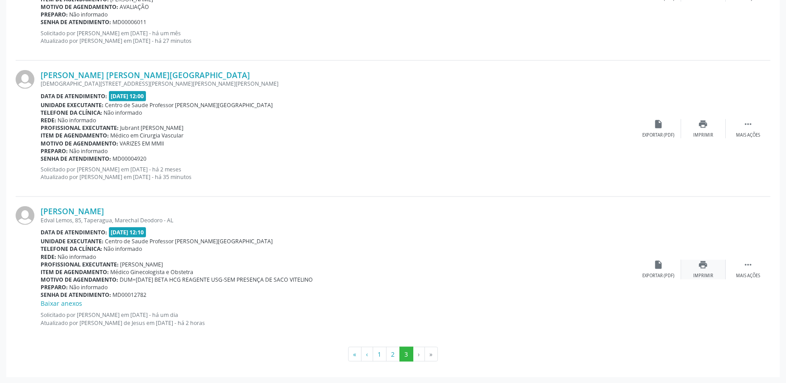
click at [706, 273] on div "Imprimir" at bounding box center [704, 276] width 20 height 6
click at [417, 351] on li "›" at bounding box center [420, 354] width 12 height 15
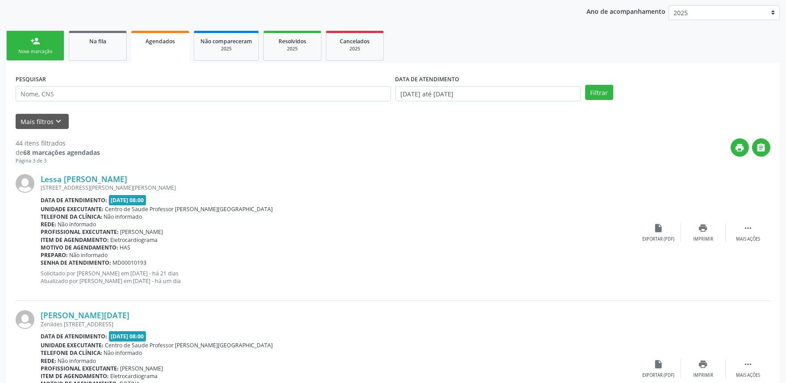
scroll to position [0, 0]
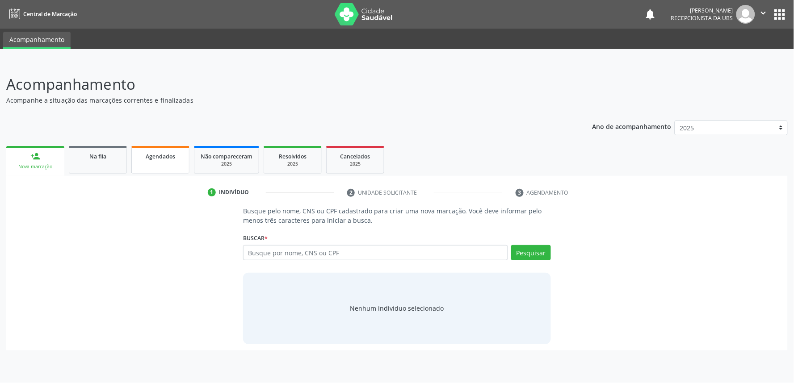
click at [159, 159] on div "Agendados" at bounding box center [160, 155] width 45 height 9
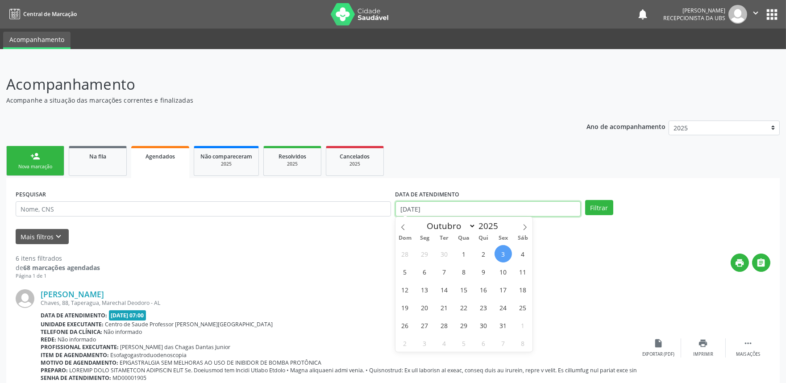
click at [458, 216] on body "Central de Marcação notifications Maria Samara da Silva Recepcionista da UBS  …" at bounding box center [393, 191] width 786 height 383
click at [463, 251] on span "1" at bounding box center [464, 253] width 17 height 17
type input "01/10/2025"
click at [523, 228] on icon at bounding box center [525, 227] width 6 height 6
select select "10"
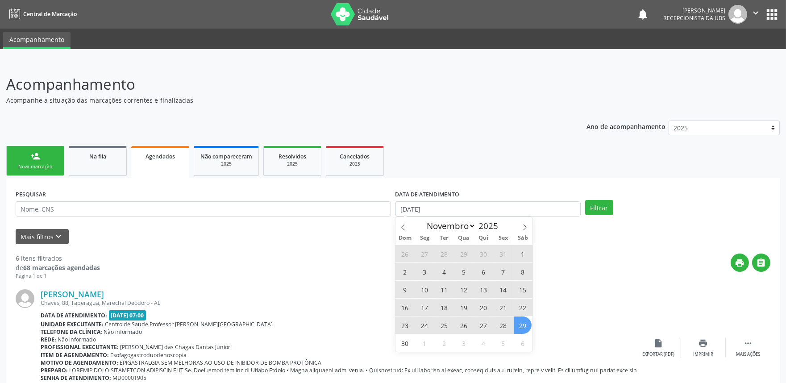
click at [523, 326] on span "29" at bounding box center [522, 325] width 17 height 17
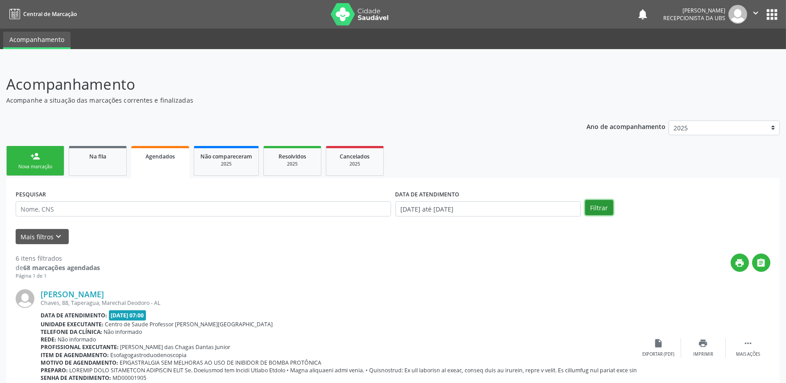
click at [600, 205] on button "Filtrar" at bounding box center [599, 207] width 28 height 15
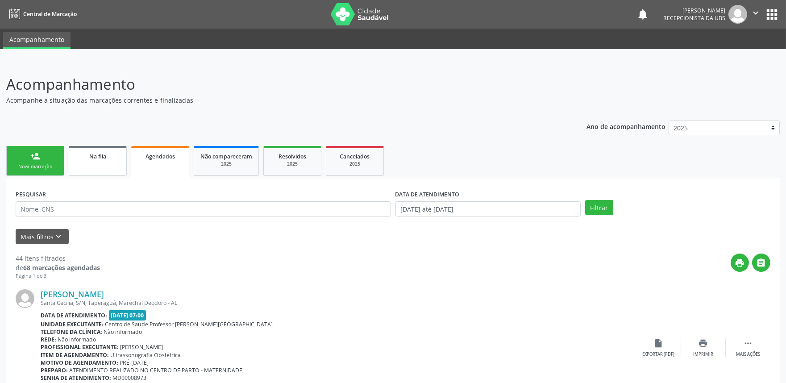
click at [116, 159] on div "Na fila" at bounding box center [97, 155] width 45 height 9
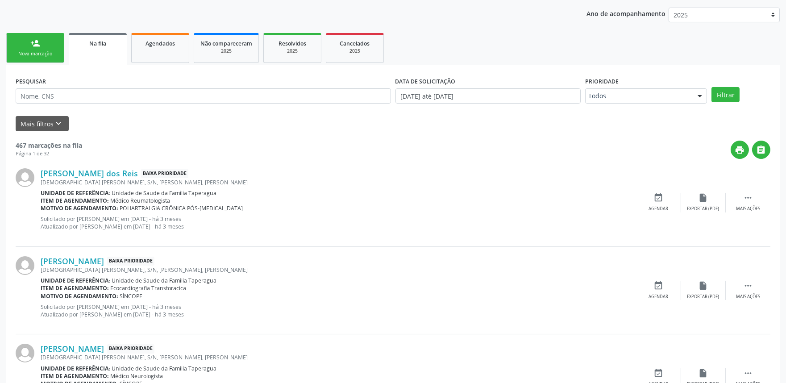
scroll to position [115, 0]
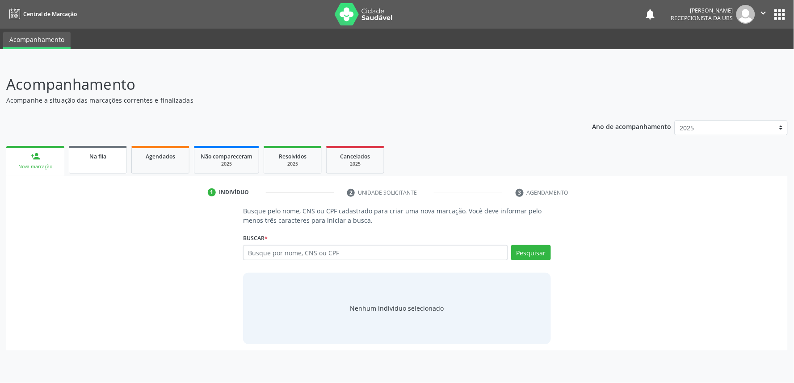
click at [102, 161] on link "Na fila" at bounding box center [98, 160] width 58 height 28
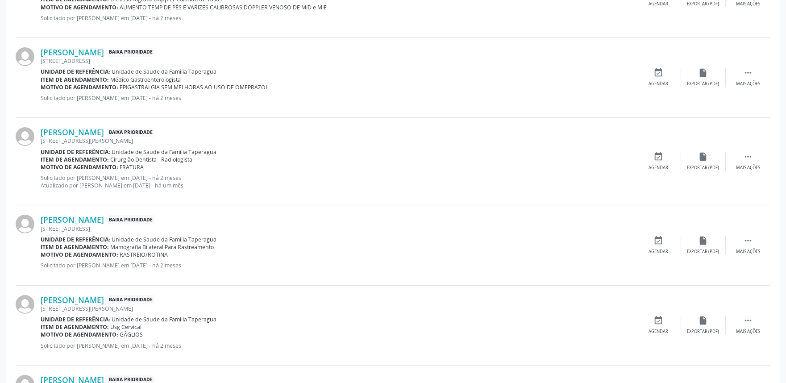
scroll to position [1160, 0]
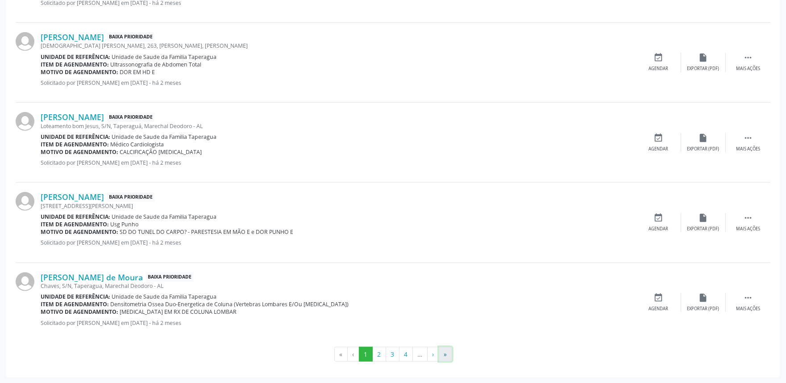
click at [445, 355] on button "»" at bounding box center [445, 354] width 13 height 15
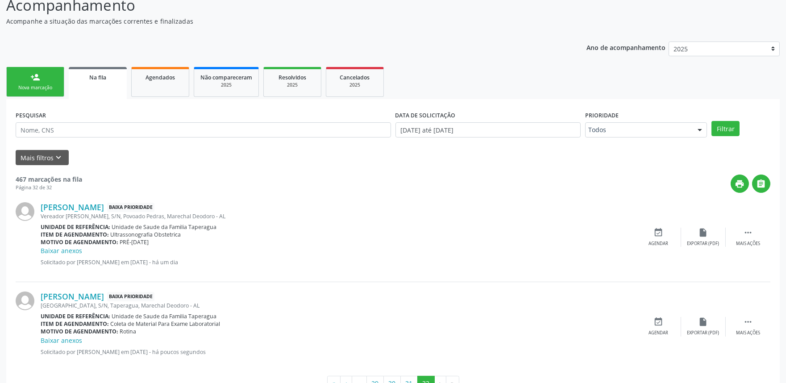
scroll to position [108, 0]
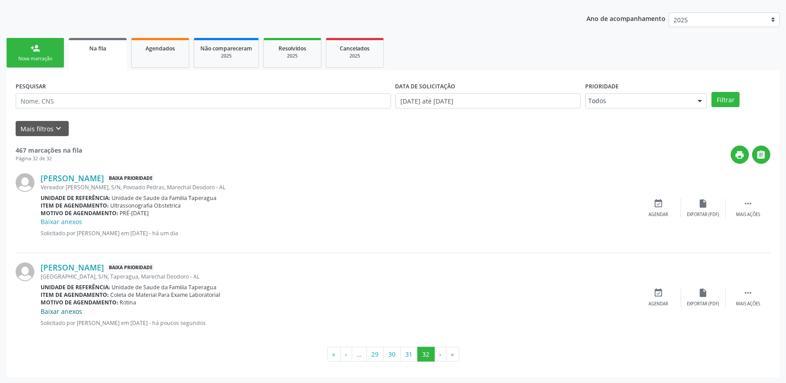
click at [64, 310] on link "Baixar anexos" at bounding box center [62, 311] width 42 height 8
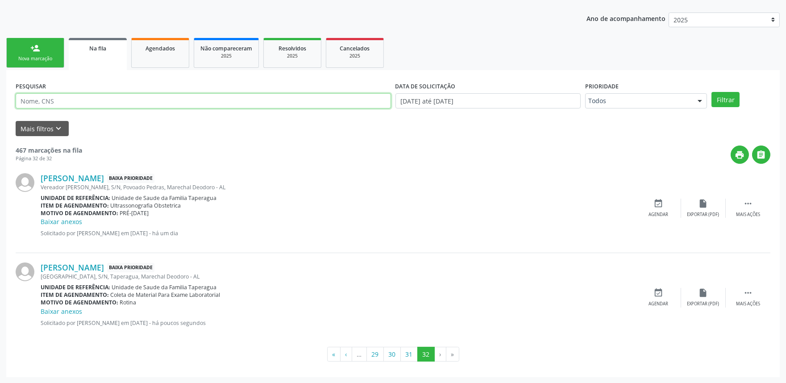
click at [292, 106] on input "text" at bounding box center [204, 100] width 376 height 15
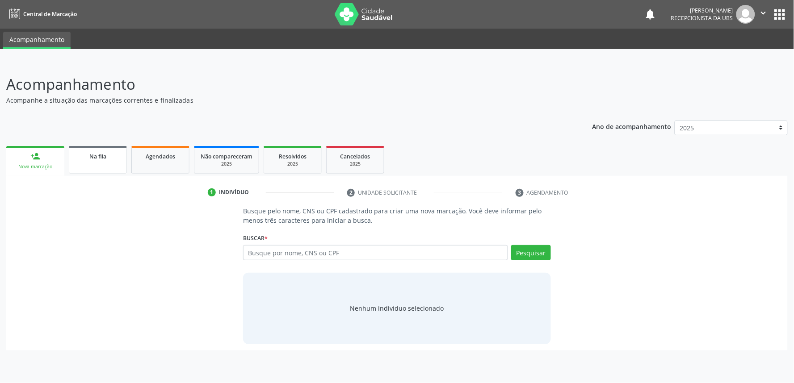
click at [109, 155] on div "Na fila" at bounding box center [97, 155] width 45 height 9
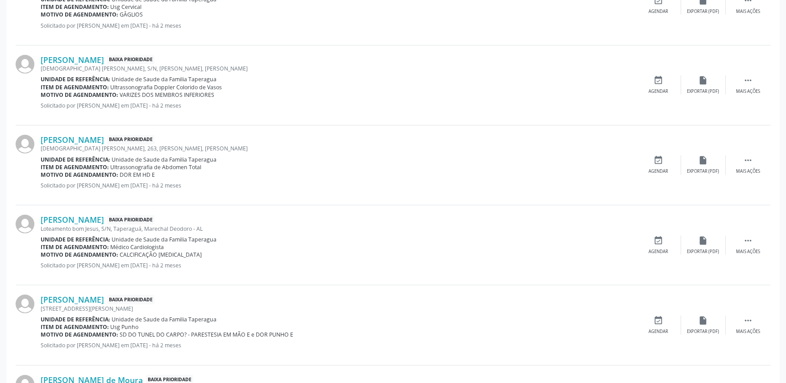
scroll to position [1160, 0]
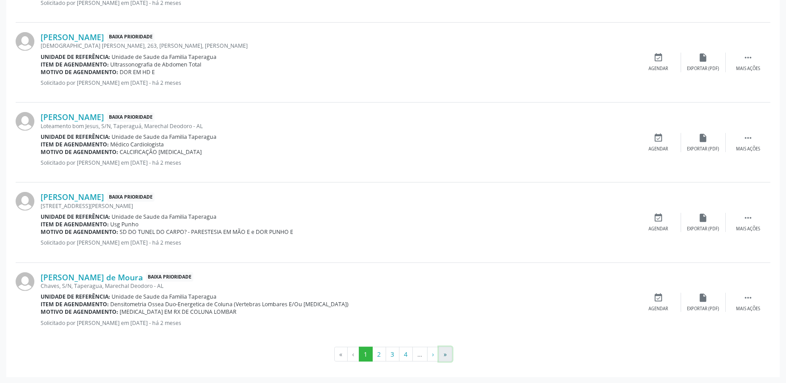
click at [450, 357] on button "»" at bounding box center [445, 354] width 13 height 15
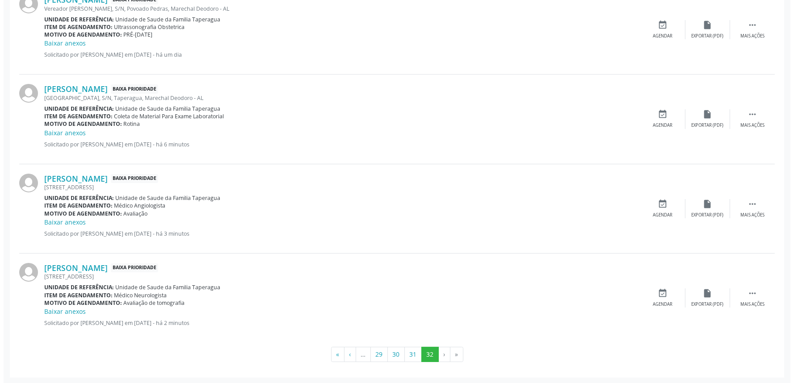
scroll to position [0, 0]
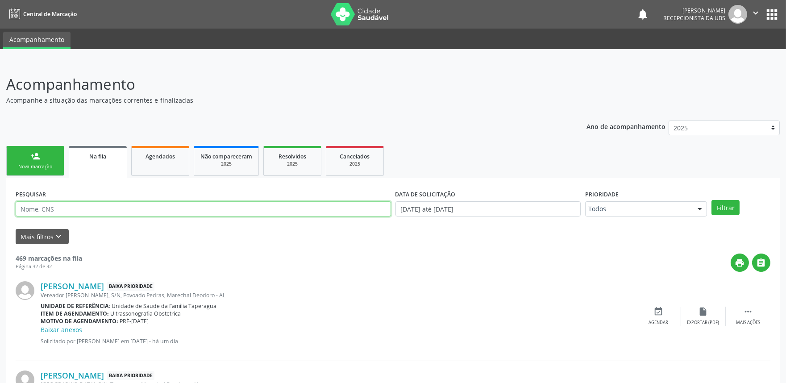
click at [193, 206] on input "text" at bounding box center [204, 208] width 376 height 15
type input "708005305811627"
click at [712, 200] on button "Filtrar" at bounding box center [726, 207] width 28 height 15
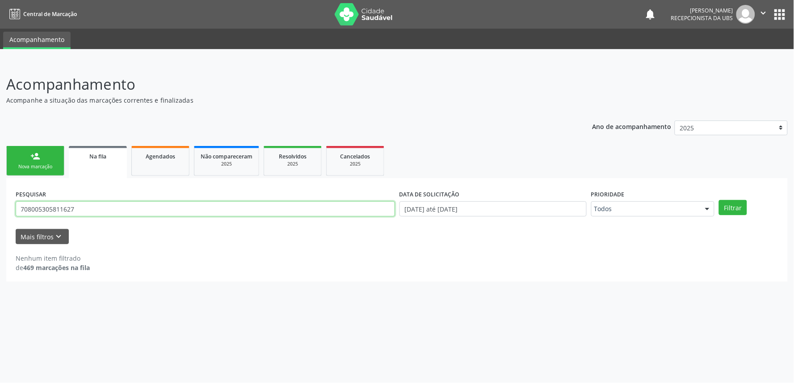
click at [197, 201] on input "708005305811627" at bounding box center [205, 208] width 379 height 15
click at [719, 200] on button "Filtrar" at bounding box center [733, 207] width 28 height 15
click at [197, 201] on input "708005305811627" at bounding box center [205, 208] width 379 height 15
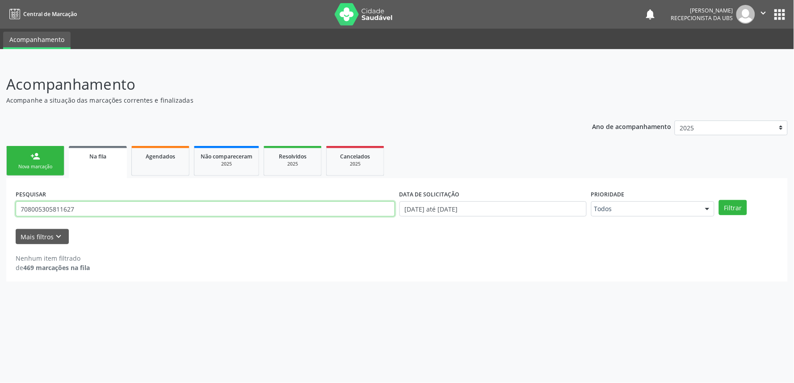
click at [197, 201] on input "708005305811627" at bounding box center [205, 208] width 379 height 15
type input "708005305811627"
click at [719, 200] on button "Filtrar" at bounding box center [733, 207] width 28 height 15
click at [190, 204] on input "708005305811627" at bounding box center [205, 208] width 379 height 15
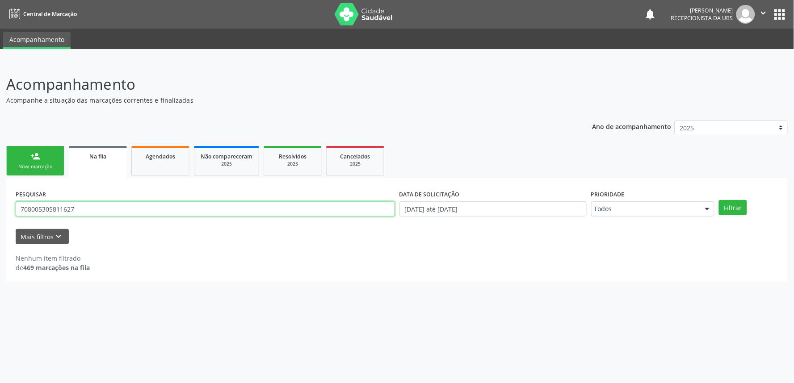
click at [190, 204] on input "708005305811627" at bounding box center [205, 208] width 379 height 15
click at [171, 153] on span "Agendados" at bounding box center [160, 157] width 29 height 8
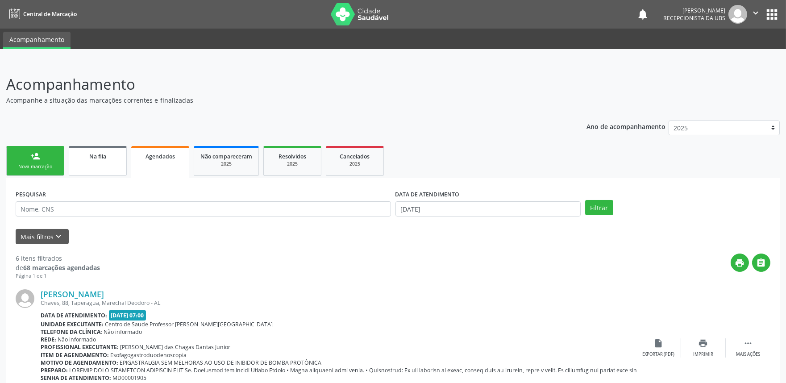
click at [96, 157] on span "Na fila" at bounding box center [97, 157] width 17 height 8
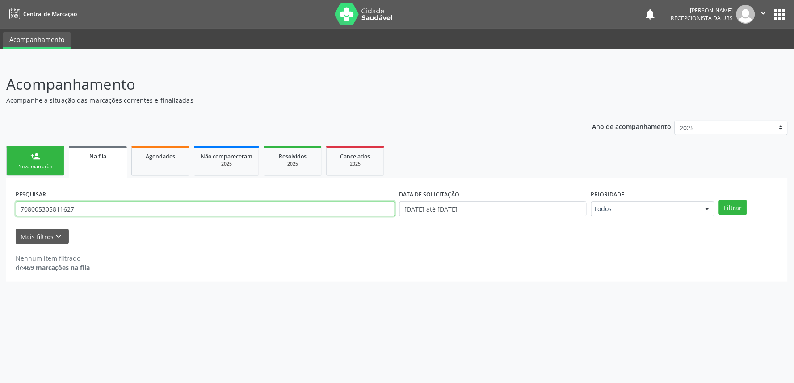
click at [92, 208] on input "708005305811627" at bounding box center [205, 208] width 379 height 15
click at [734, 16] on div "[PERSON_NAME] Recepcionista da UBS" at bounding box center [713, 14] width 84 height 19
click at [761, 14] on icon "" at bounding box center [763, 13] width 10 height 10
click at [741, 59] on link "Sair" at bounding box center [741, 54] width 62 height 13
